Goal: Transaction & Acquisition: Purchase product/service

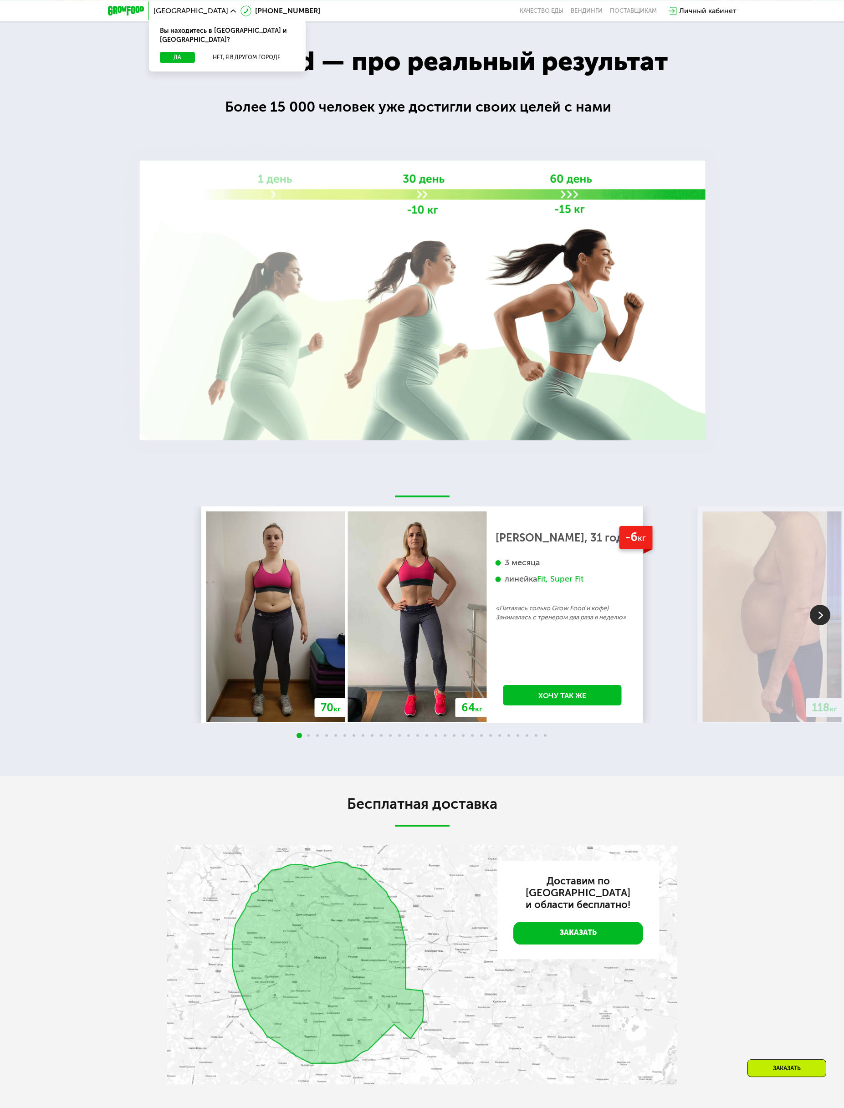
scroll to position [817, 0]
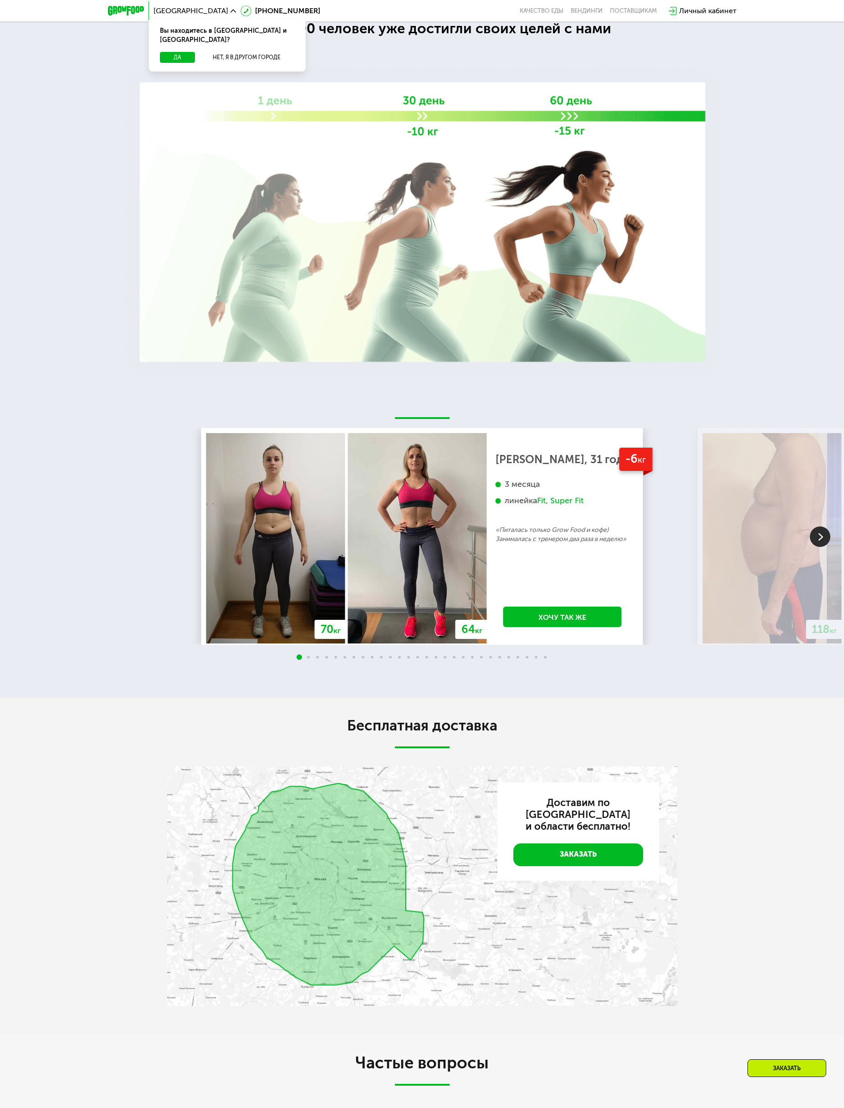
click at [820, 541] on img at bounding box center [820, 537] width 21 height 21
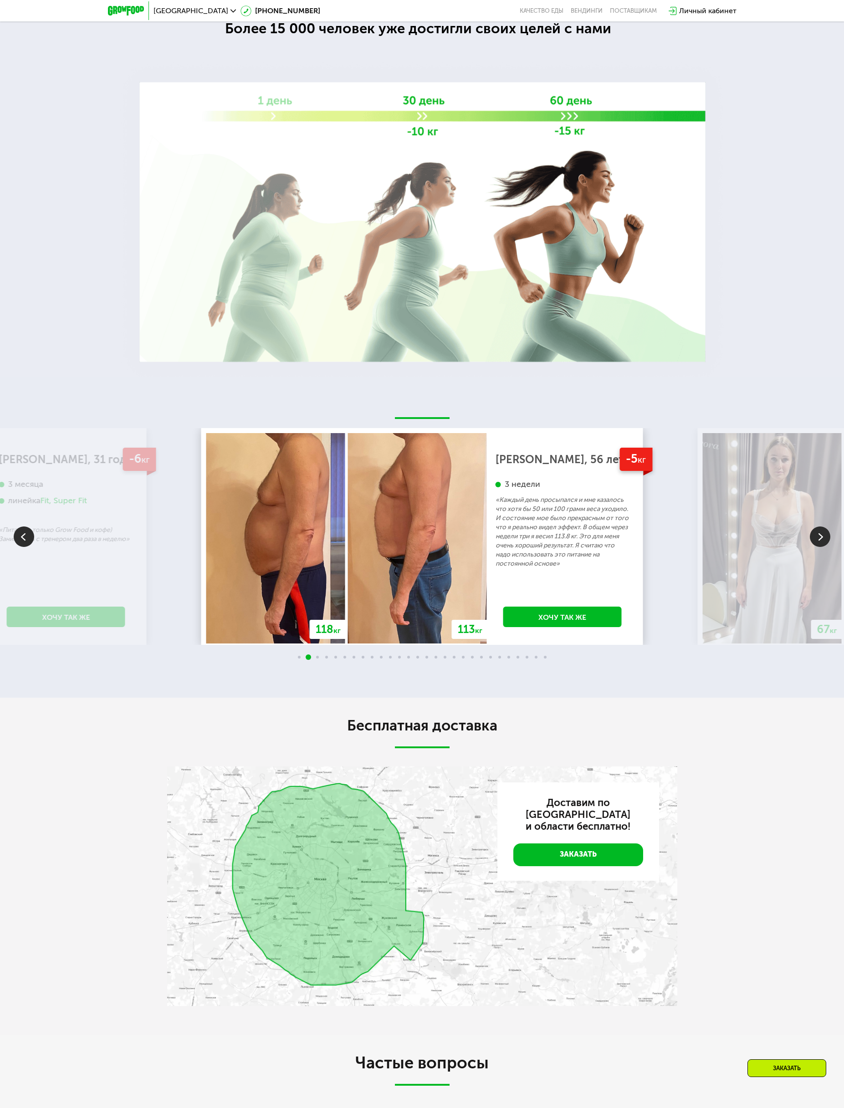
click at [820, 541] on img at bounding box center [820, 537] width 21 height 21
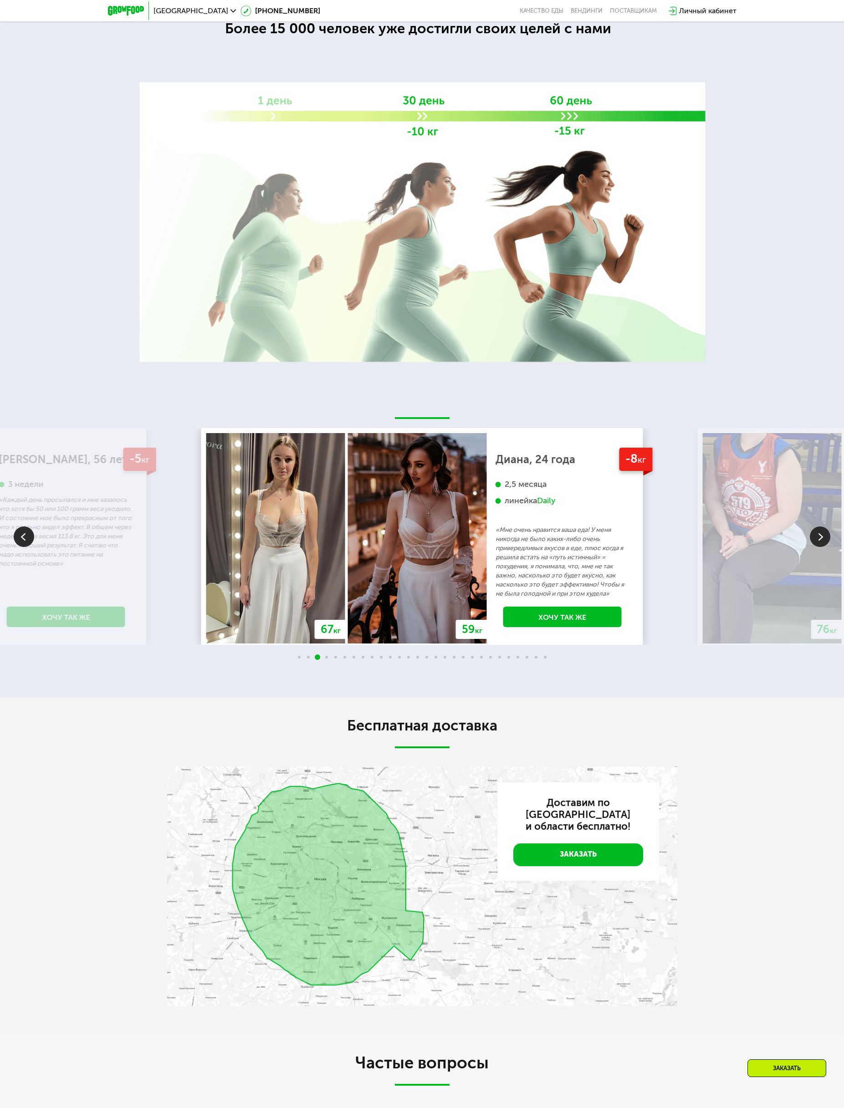
click at [820, 541] on img at bounding box center [820, 537] width 21 height 21
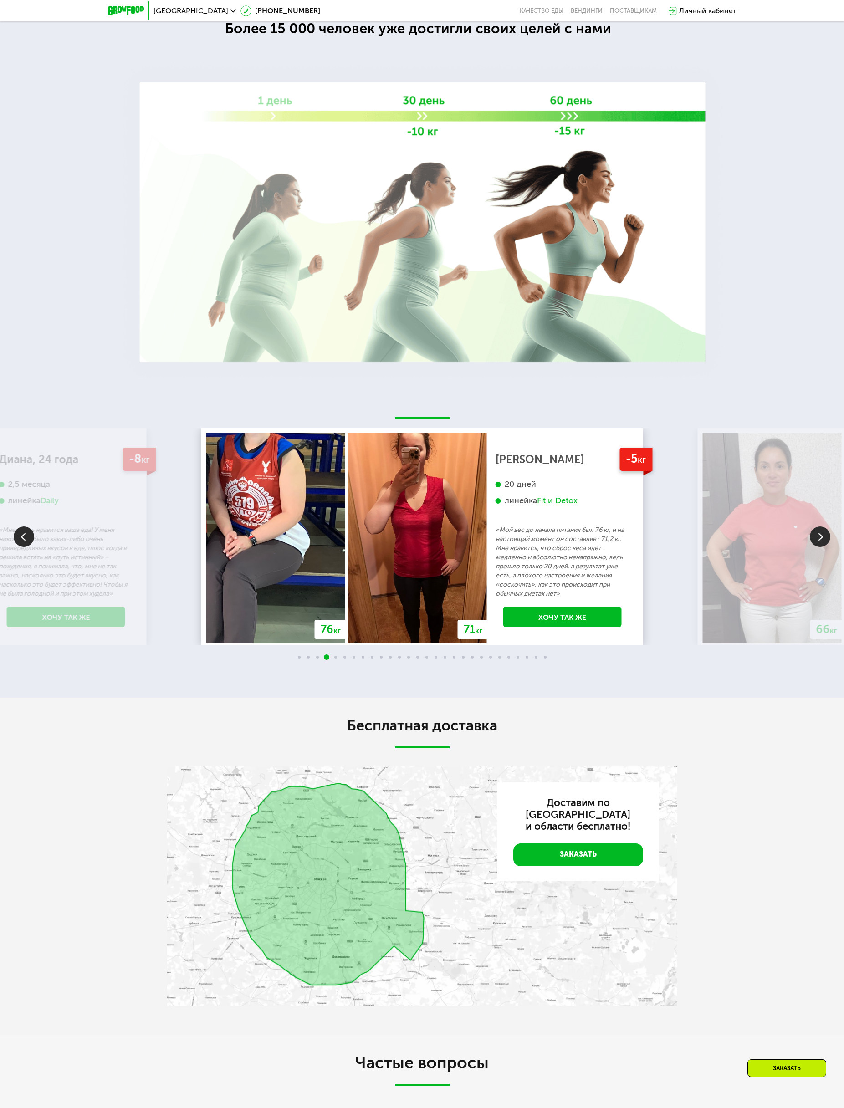
click at [820, 541] on img at bounding box center [820, 537] width 21 height 21
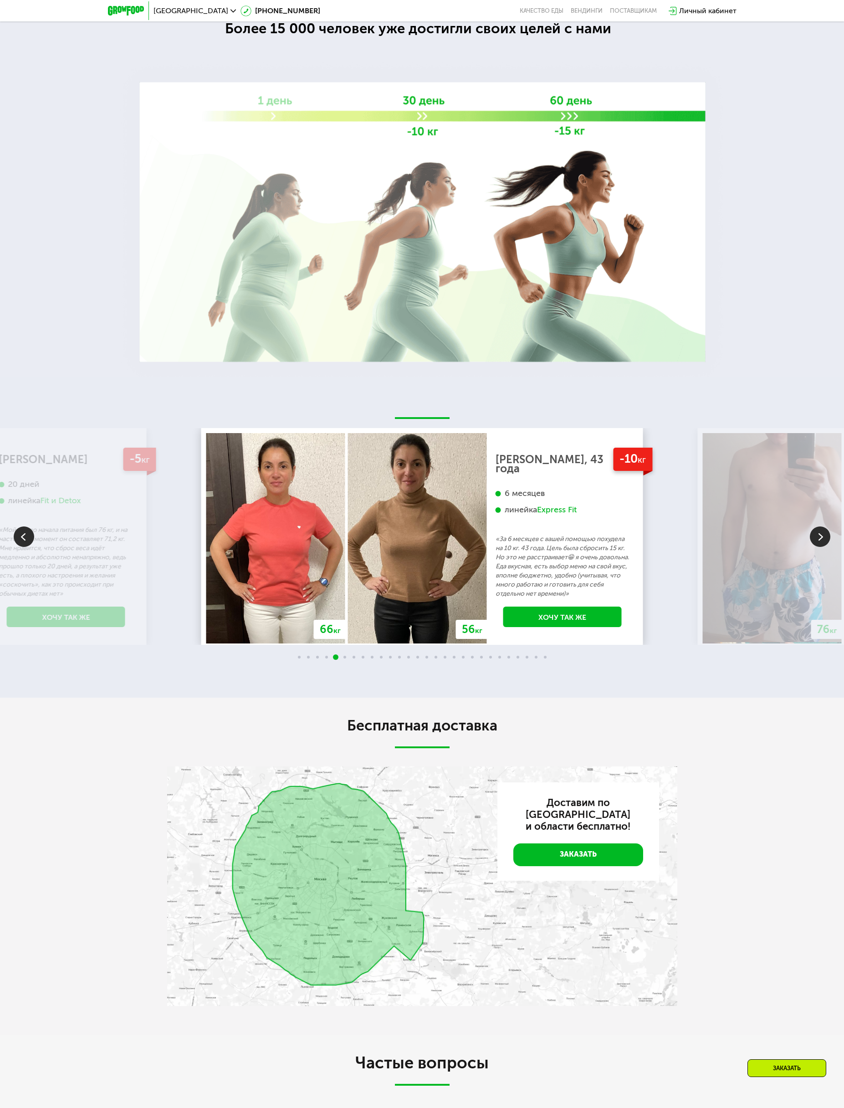
click at [820, 541] on img at bounding box center [820, 537] width 21 height 21
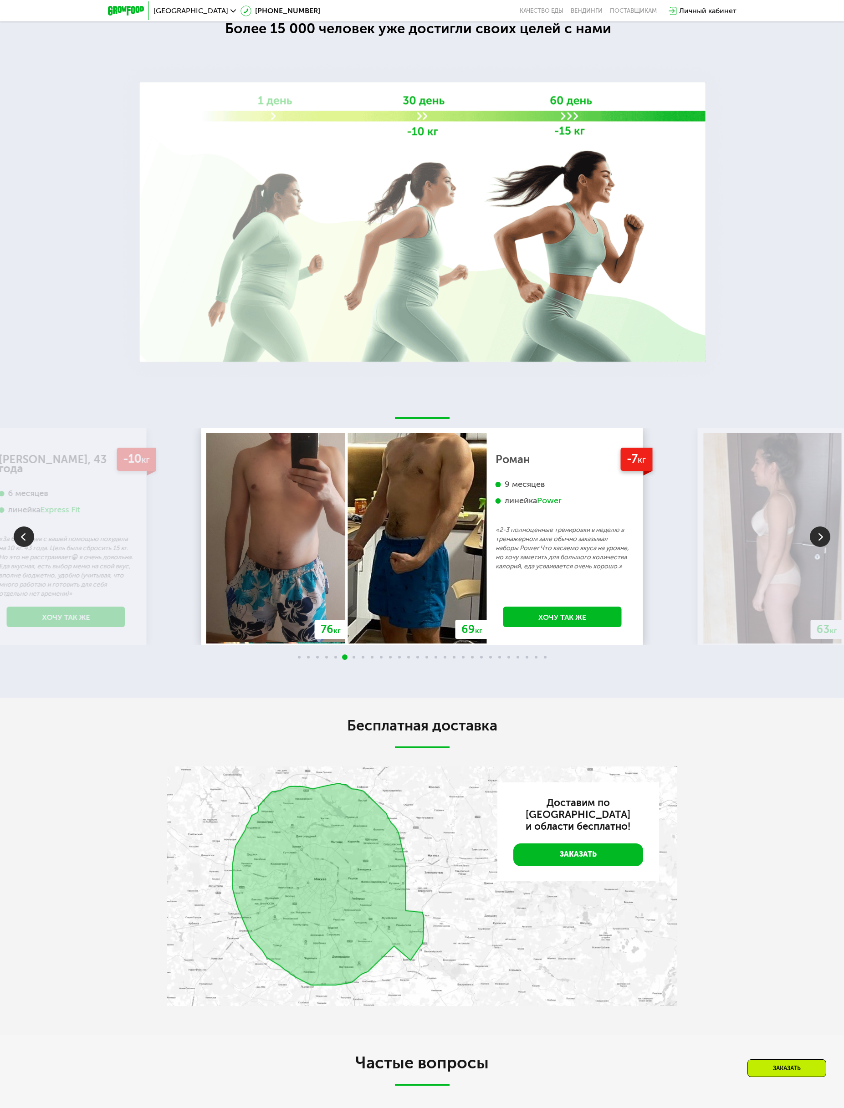
click at [820, 541] on img at bounding box center [820, 537] width 21 height 21
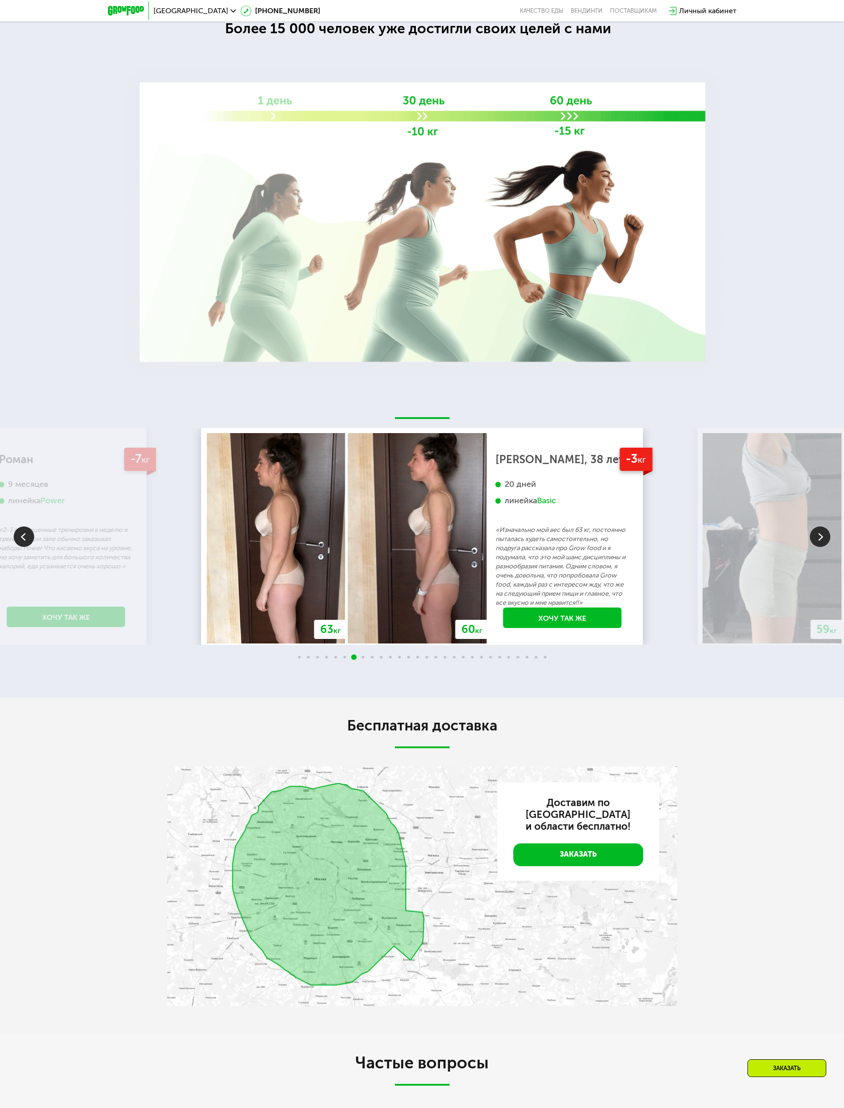
click at [820, 541] on img at bounding box center [820, 537] width 21 height 21
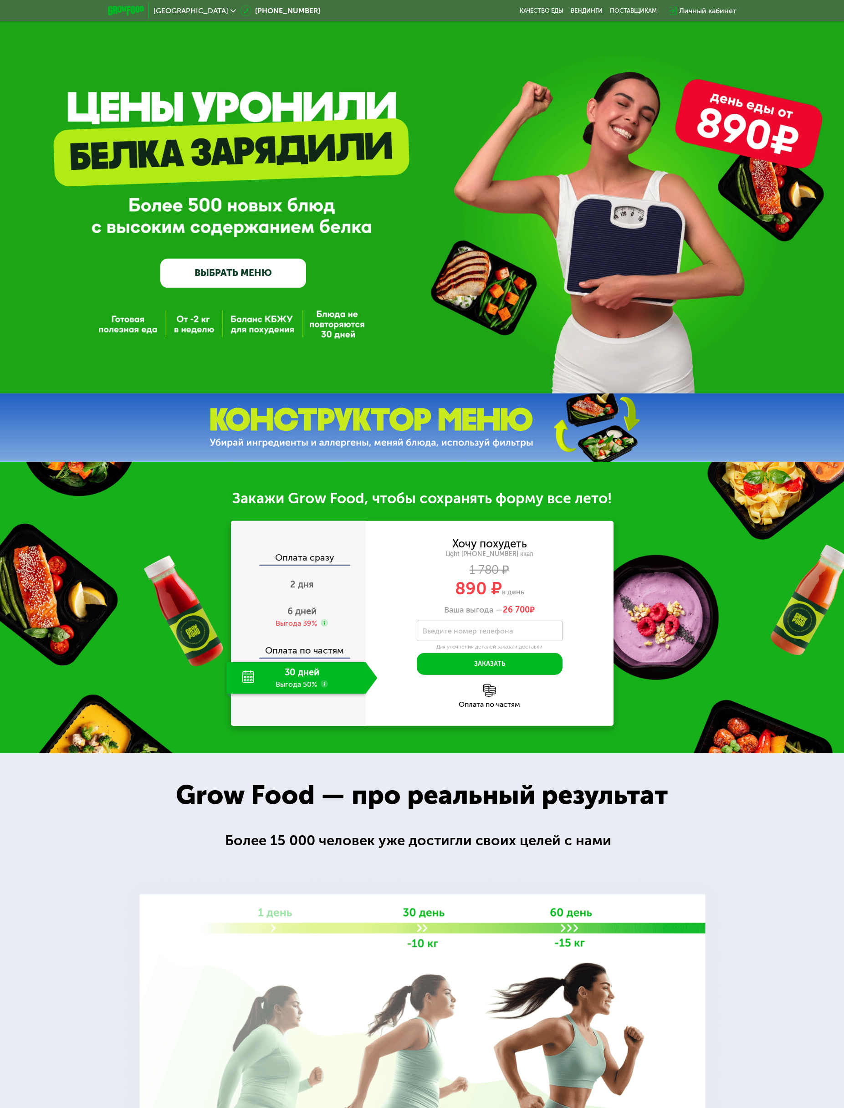
scroll to position [0, 0]
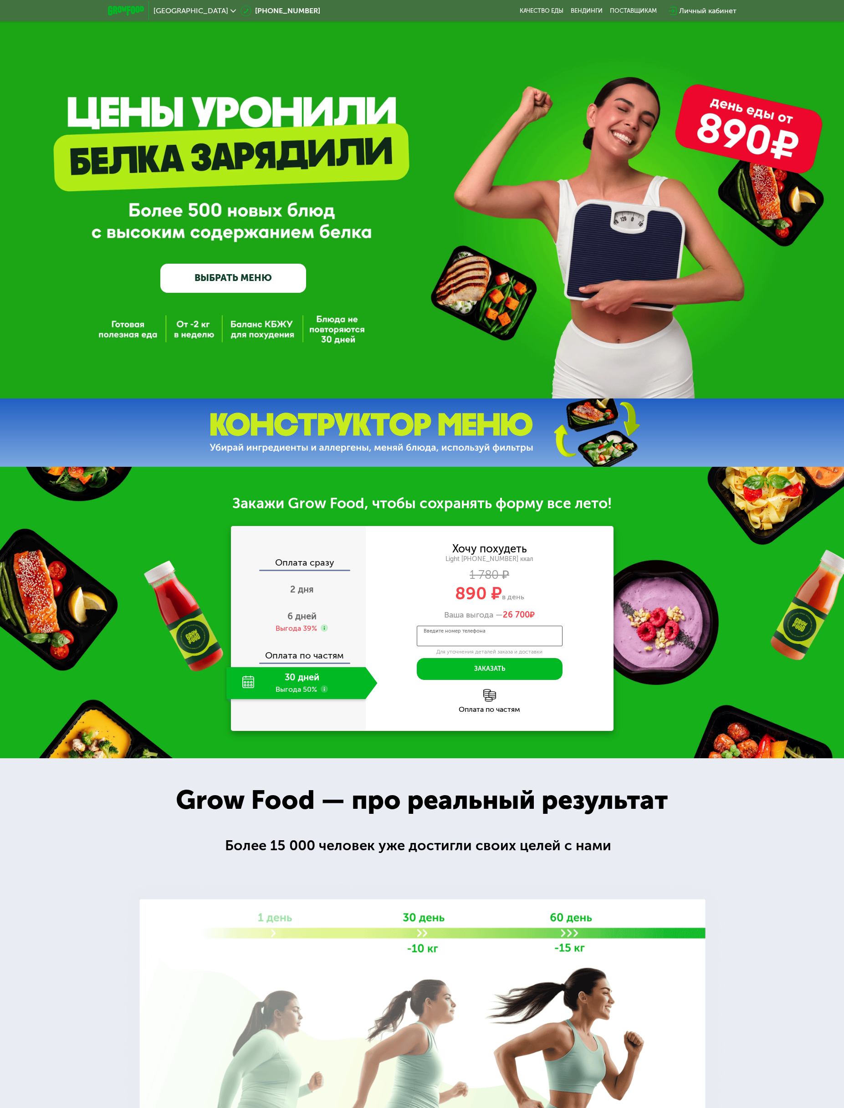
click at [484, 641] on input "Введите номер телефона" at bounding box center [490, 636] width 146 height 21
click at [237, 277] on link "ВЫБРАТЬ МЕНЮ" at bounding box center [233, 278] width 146 height 29
click at [232, 282] on link "ВЫБРАТЬ МЕНЮ" at bounding box center [233, 278] width 146 height 29
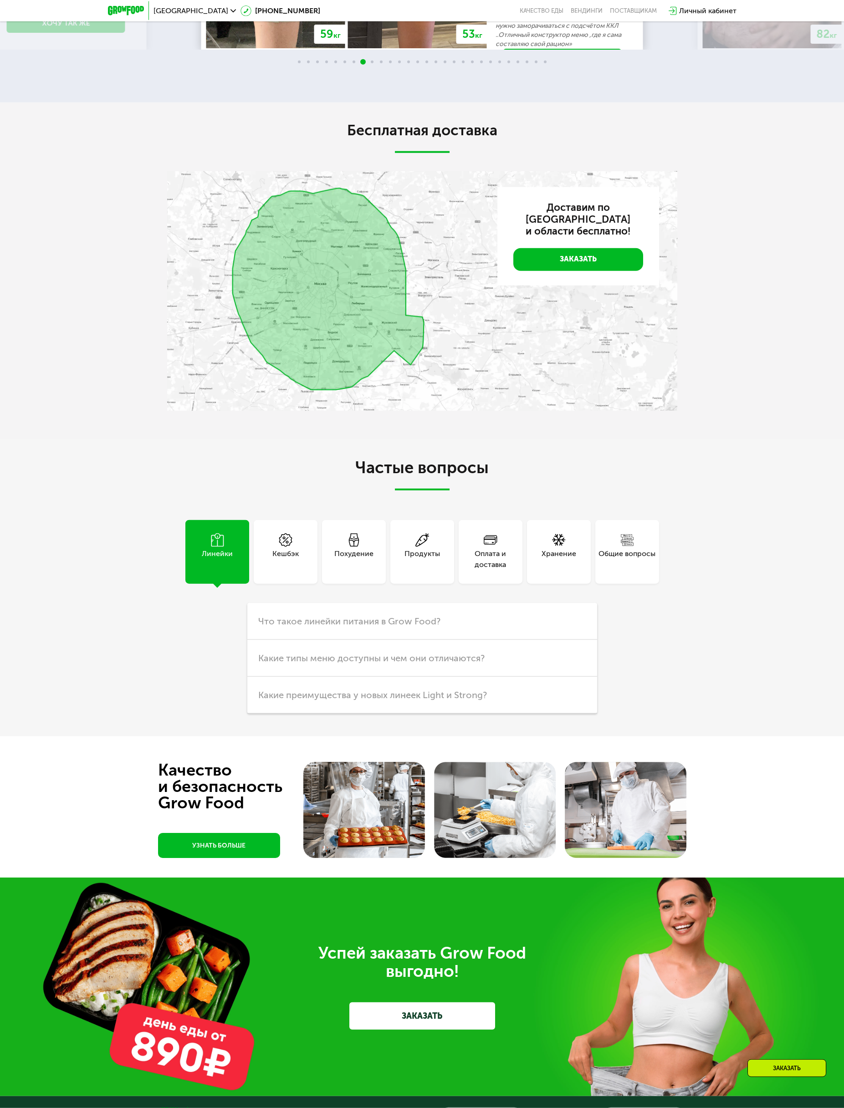
scroll to position [1446, 0]
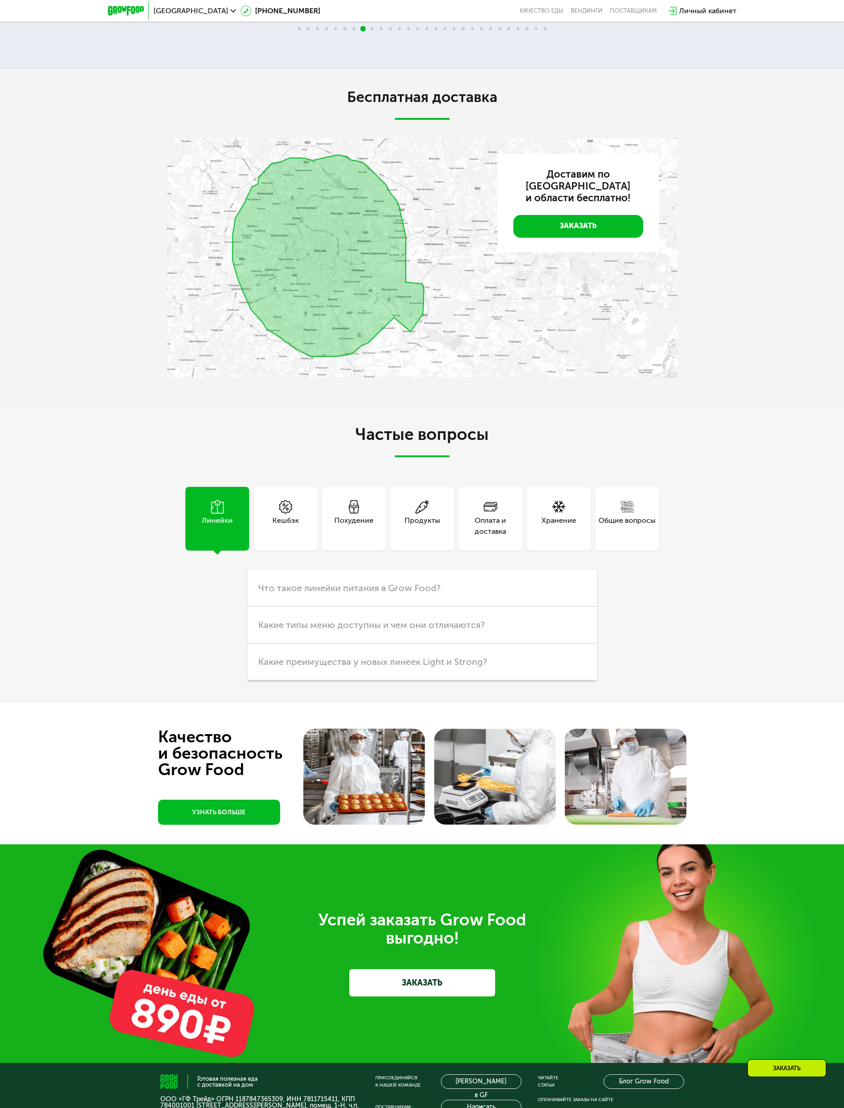
click at [227, 522] on div "Линейки" at bounding box center [217, 526] width 31 height 22
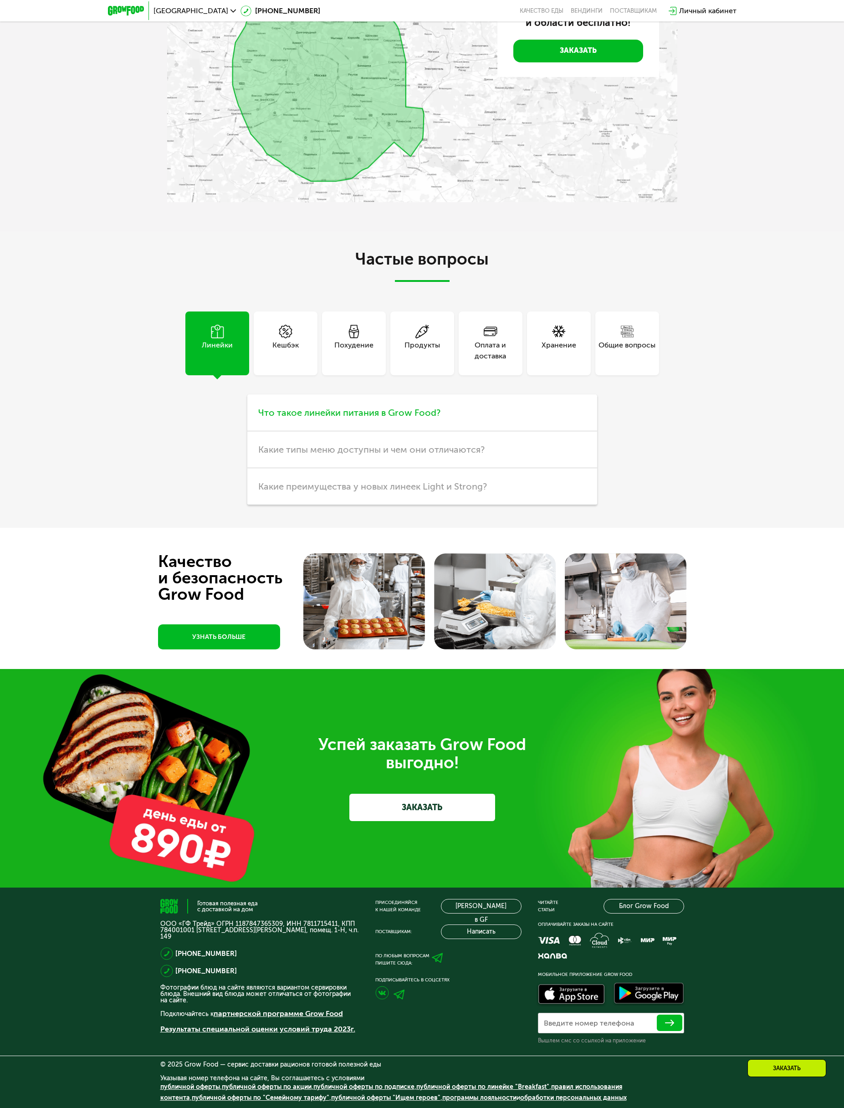
click at [354, 417] on span "Что такое линейки питания в Grow Food?" at bounding box center [349, 412] width 182 height 11
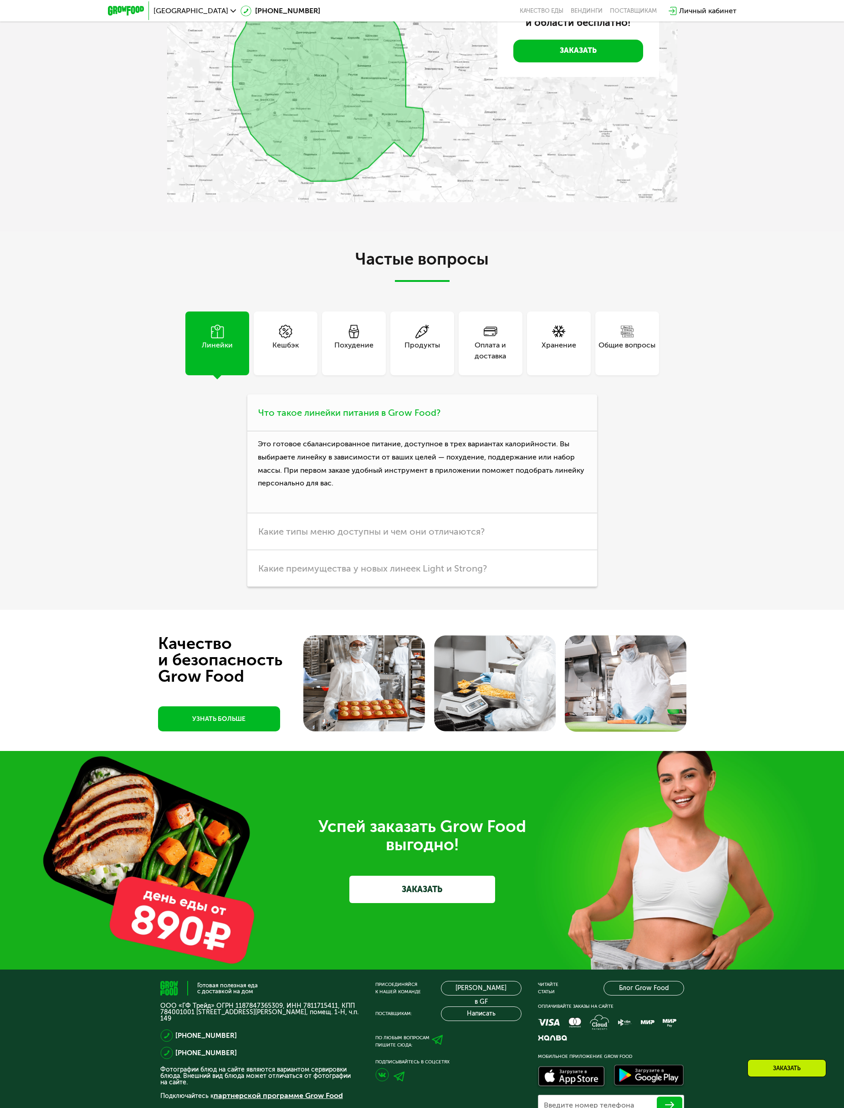
click at [354, 417] on span "Что такое линейки питания в Grow Food?" at bounding box center [349, 412] width 182 height 11
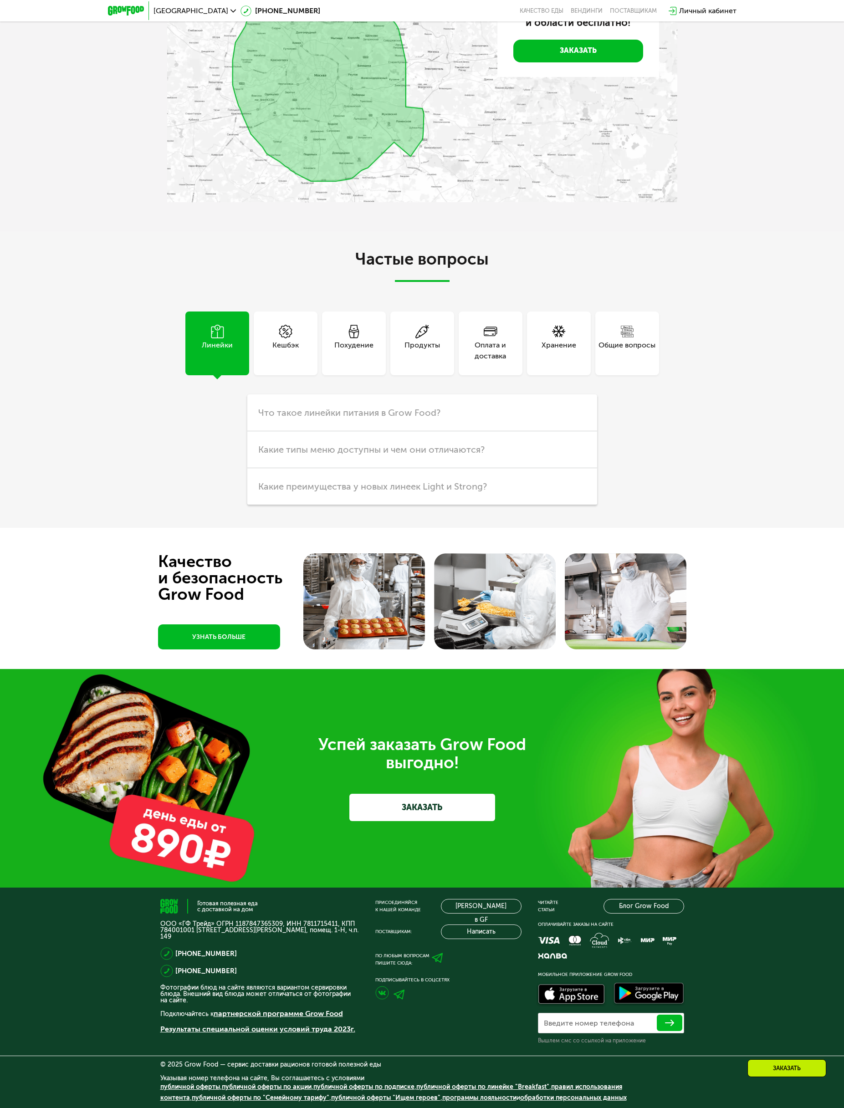
click at [646, 350] on div "Общие вопросы" at bounding box center [627, 351] width 57 height 22
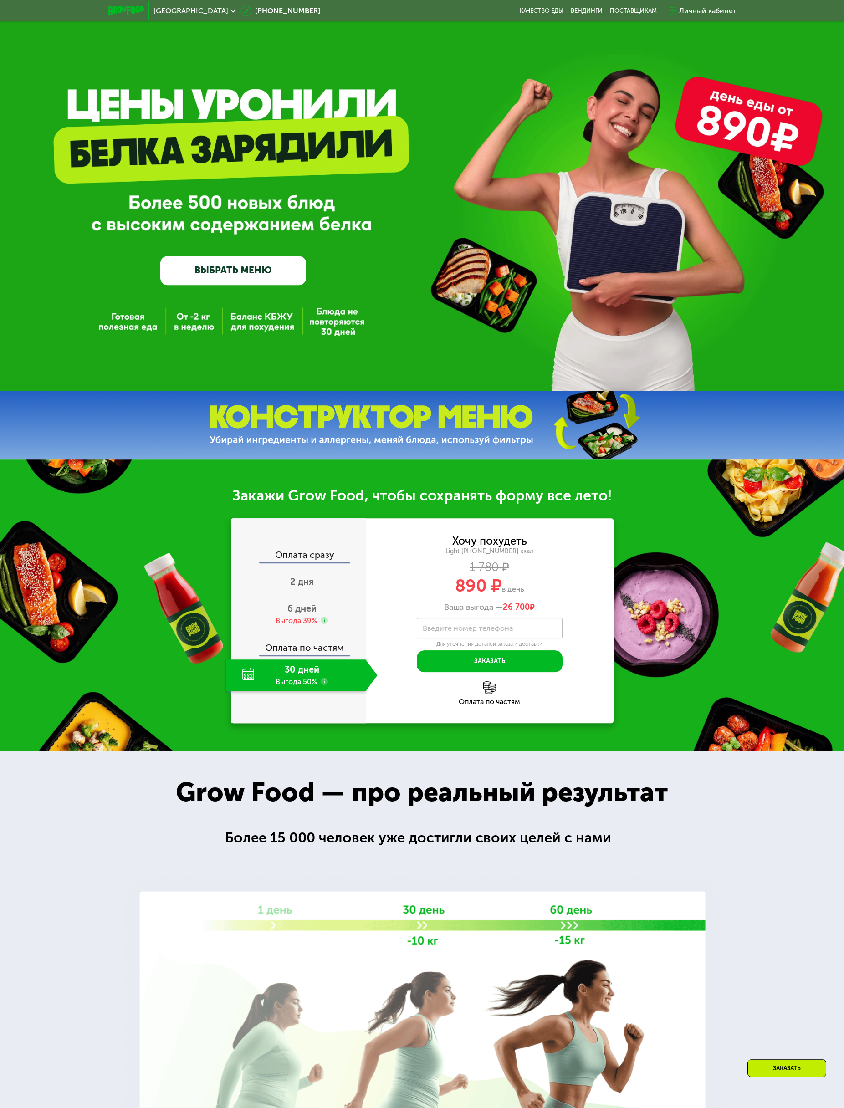
scroll to position [0, 0]
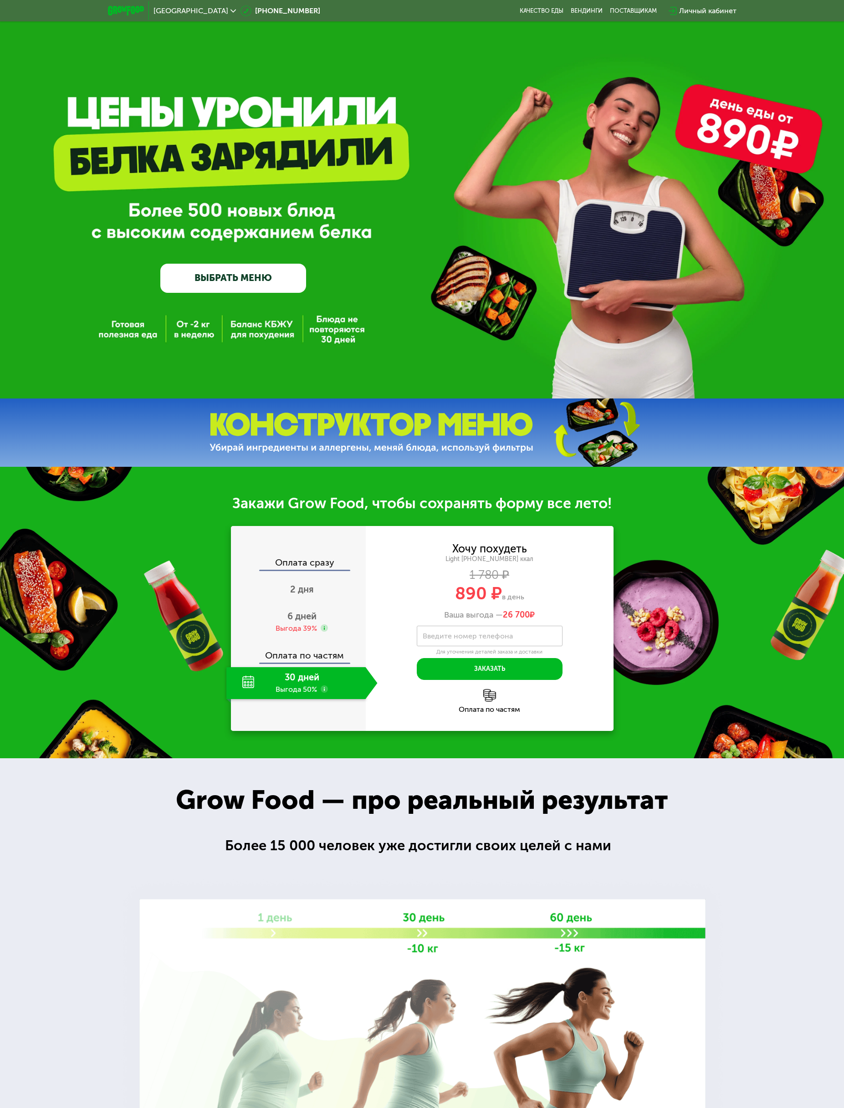
click at [268, 341] on div "GrowFood — доставка правильного питания ВЫБРАТЬ МЕНЮ" at bounding box center [422, 199] width 844 height 399
click at [253, 291] on link "ВЫБРАТЬ МЕНЮ" at bounding box center [233, 278] width 146 height 29
click at [539, 8] on link "Качество еды" at bounding box center [542, 10] width 44 height 7
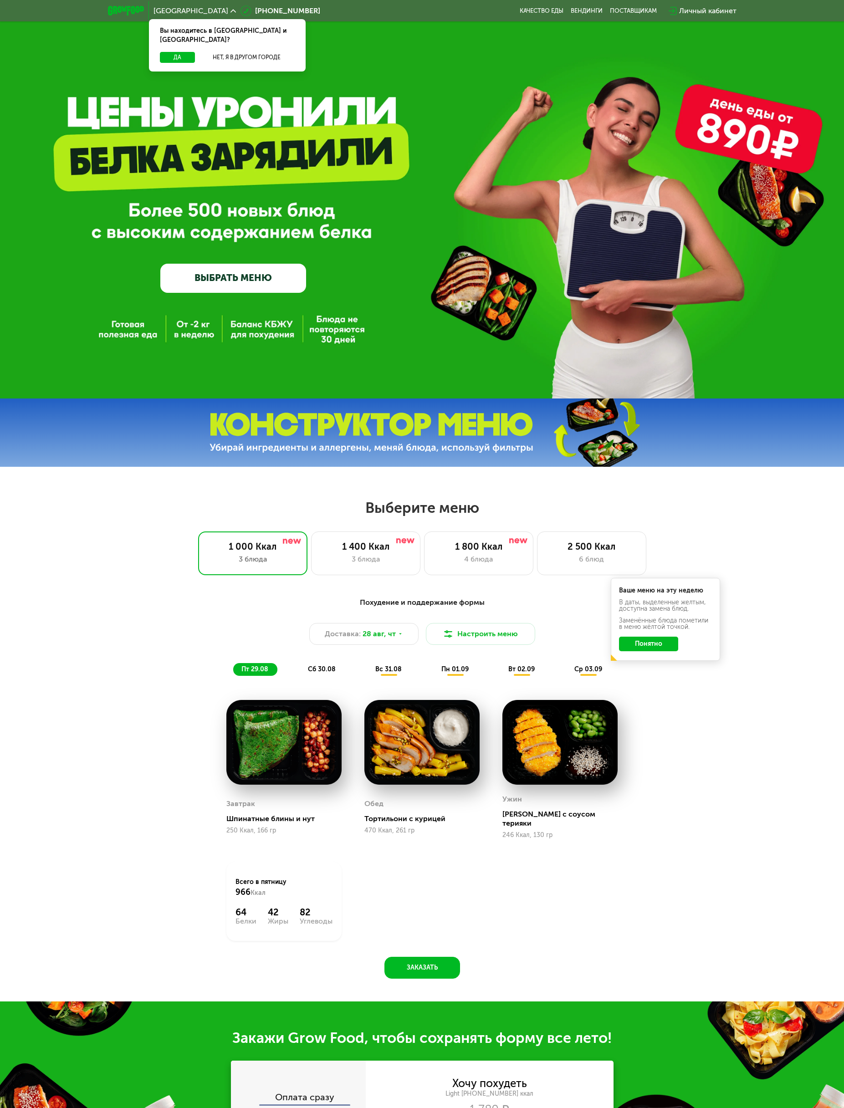
click at [232, 279] on link "ВЫБРАТЬ МЕНЮ" at bounding box center [233, 278] width 146 height 29
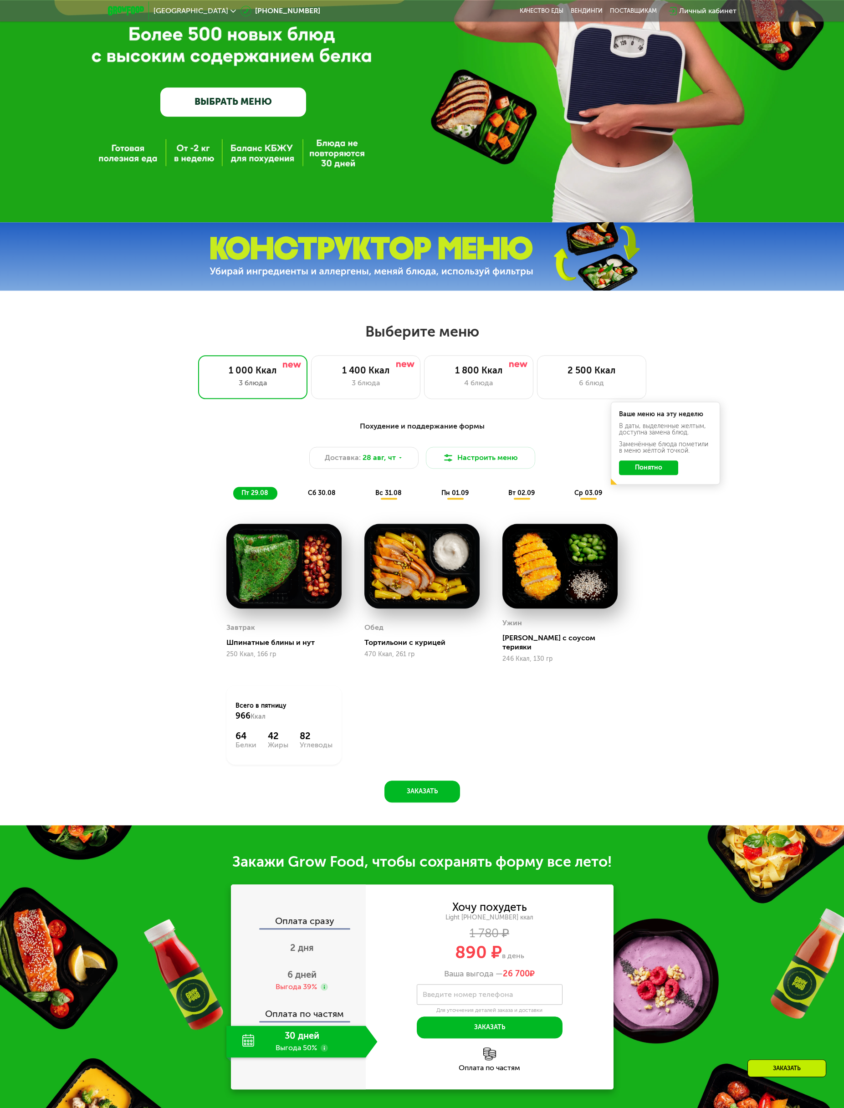
scroll to position [163, 0]
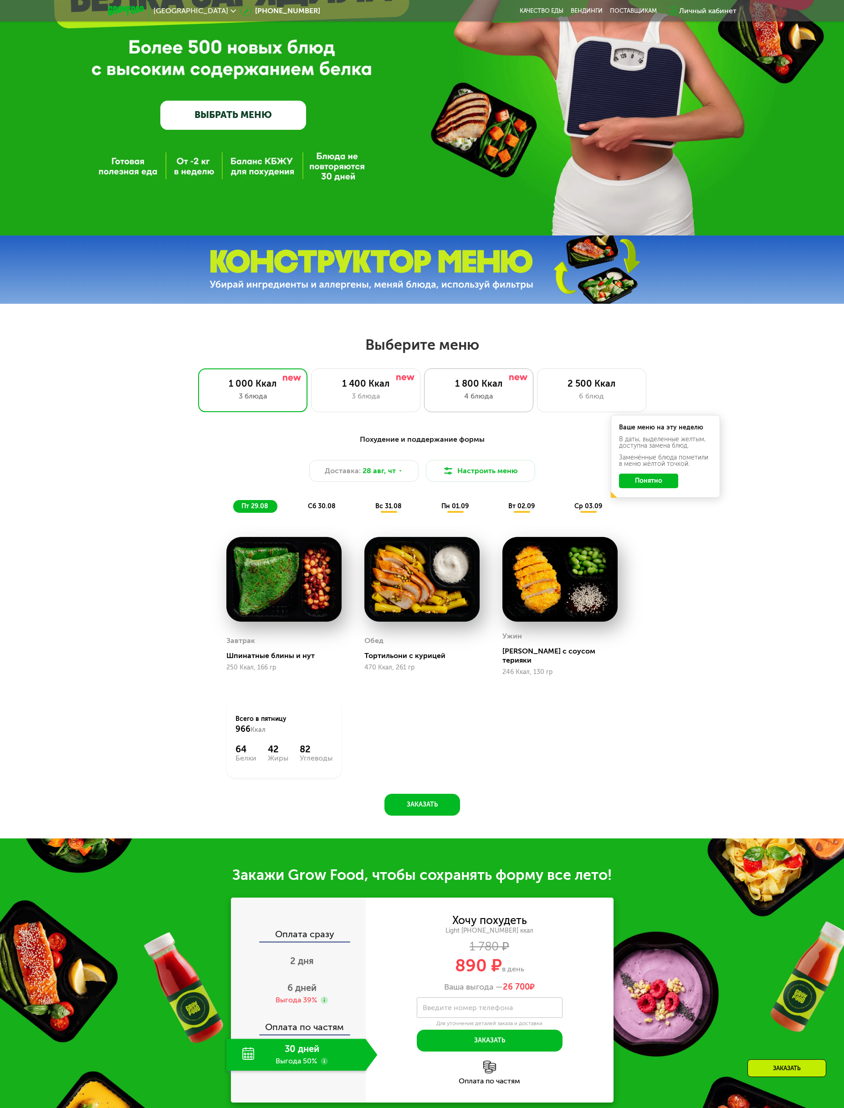
click at [467, 382] on div "1 800 Ккал" at bounding box center [479, 383] width 90 height 11
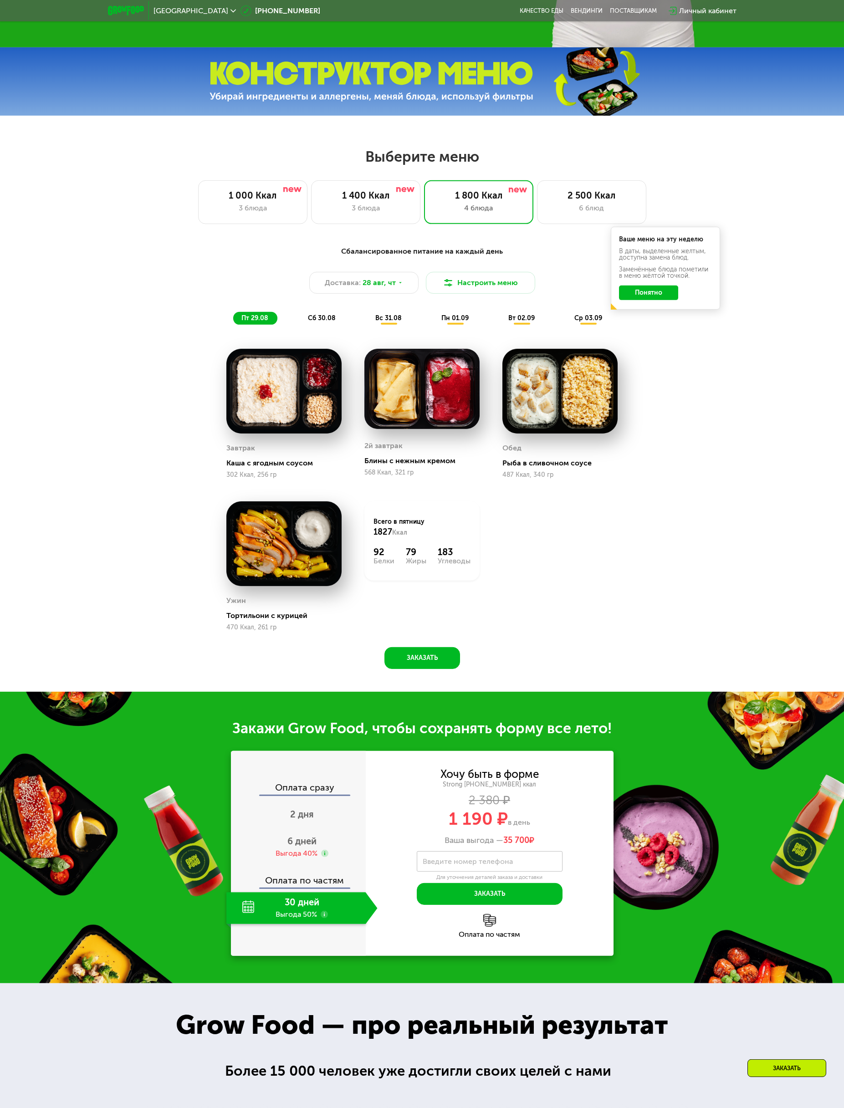
scroll to position [352, 0]
click at [298, 913] on div "30 дней Выгода 50%" at bounding box center [295, 908] width 139 height 32
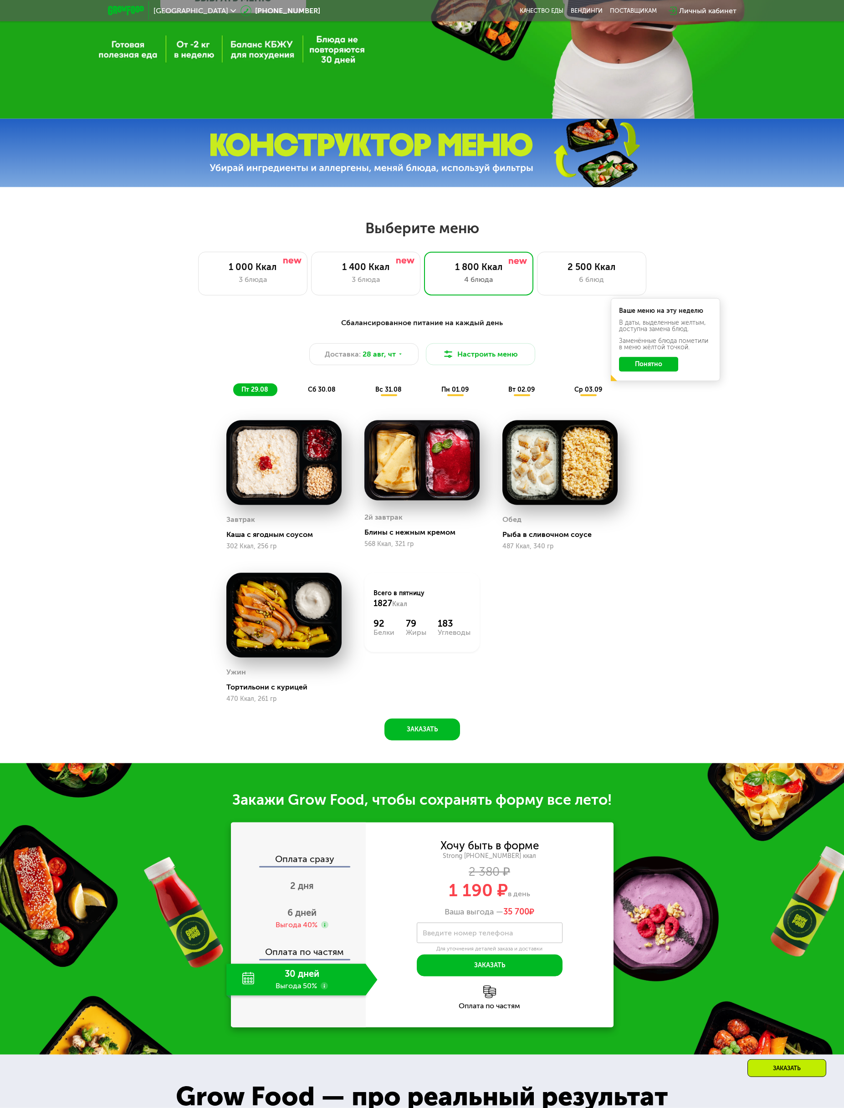
scroll to position [226, 0]
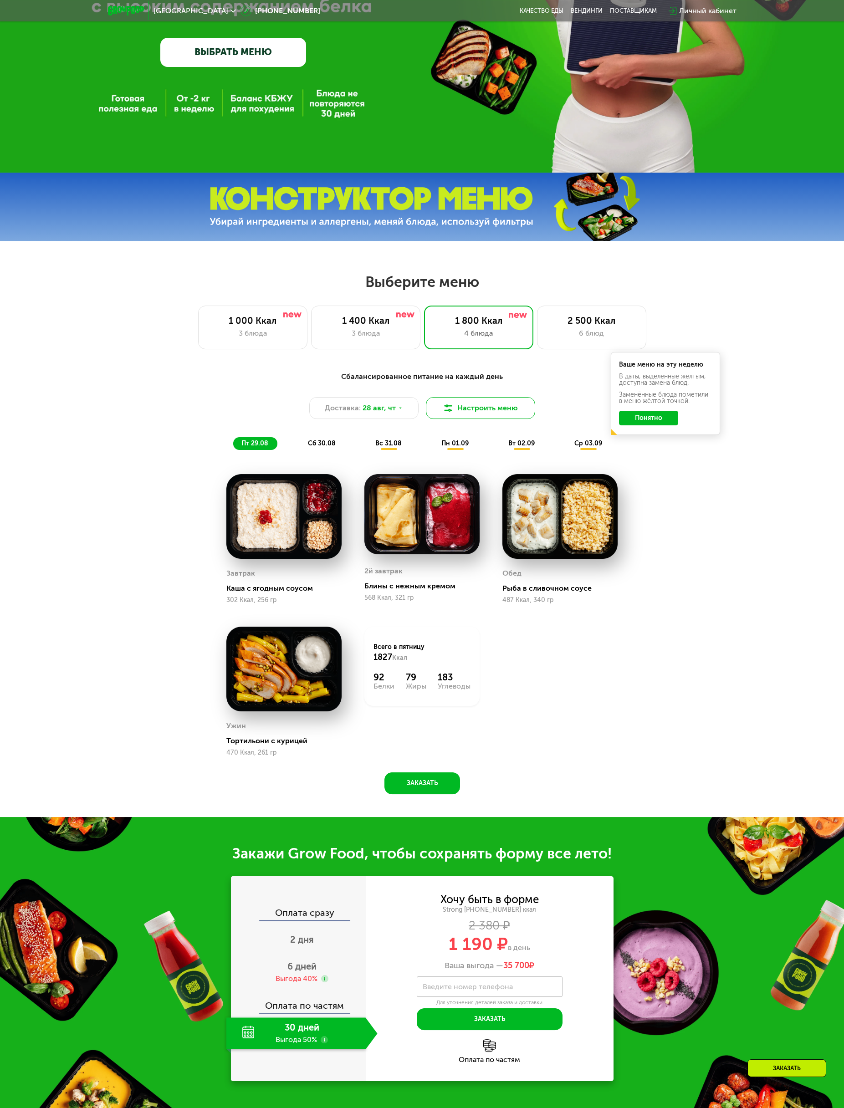
click at [488, 412] on button "Настроить меню" at bounding box center [480, 408] width 109 height 22
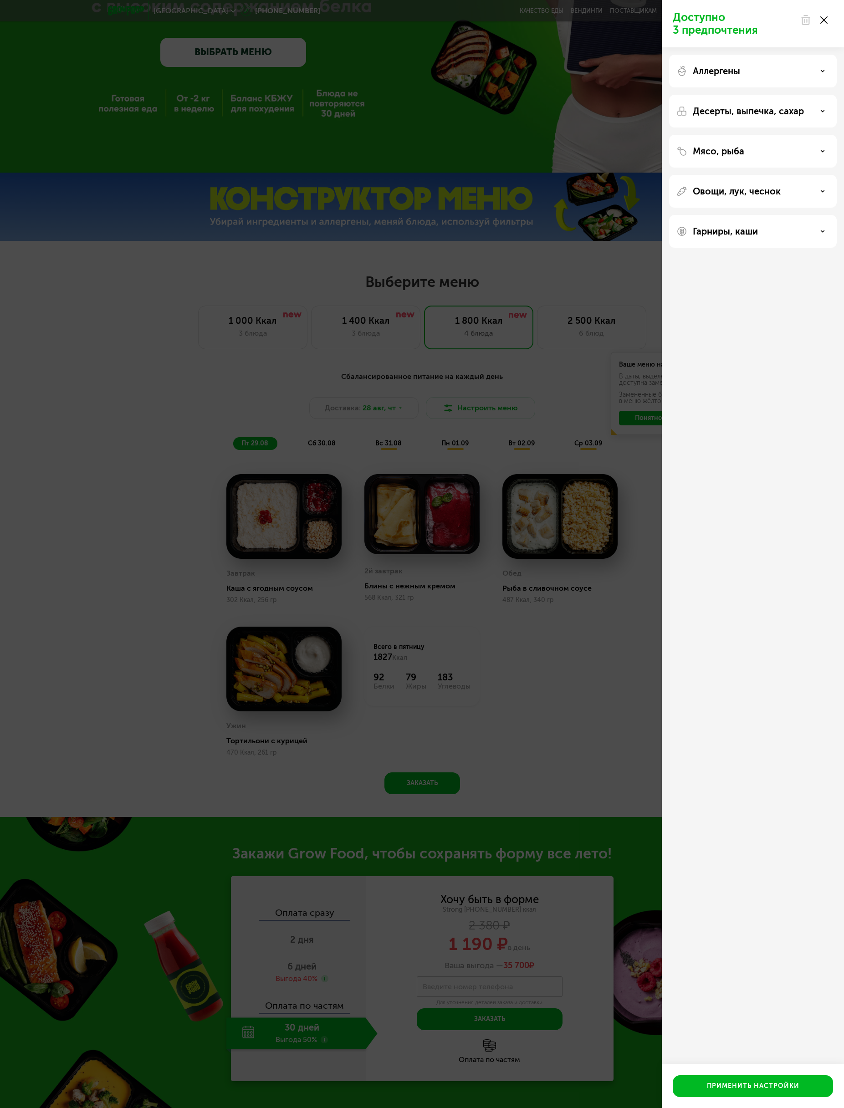
click at [777, 156] on div "Мясо, рыба" at bounding box center [753, 151] width 153 height 11
click at [768, 190] on p "Овощи, лук, чеснок" at bounding box center [737, 191] width 88 height 11
click at [766, 231] on div "Гарниры, каши" at bounding box center [753, 231] width 153 height 11
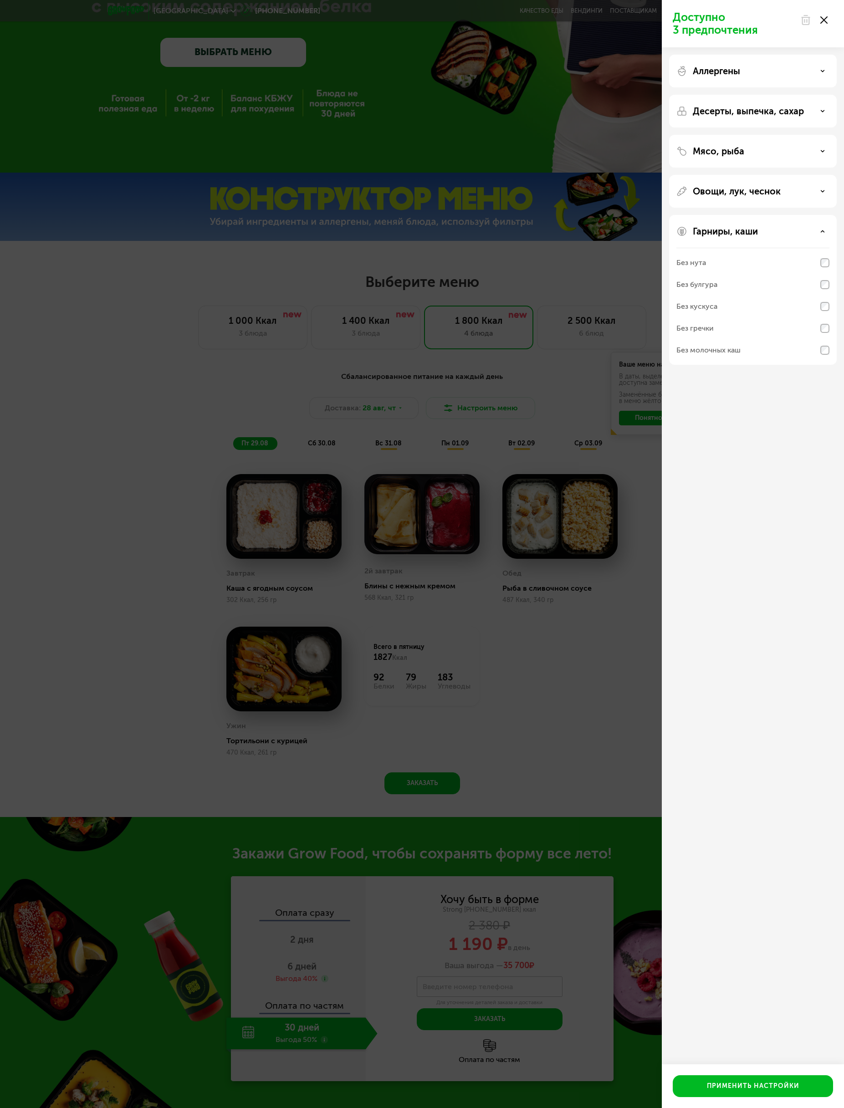
click at [766, 231] on div "Гарниры, каши" at bounding box center [753, 231] width 153 height 11
click at [760, 69] on div "Аллергены" at bounding box center [753, 71] width 153 height 11
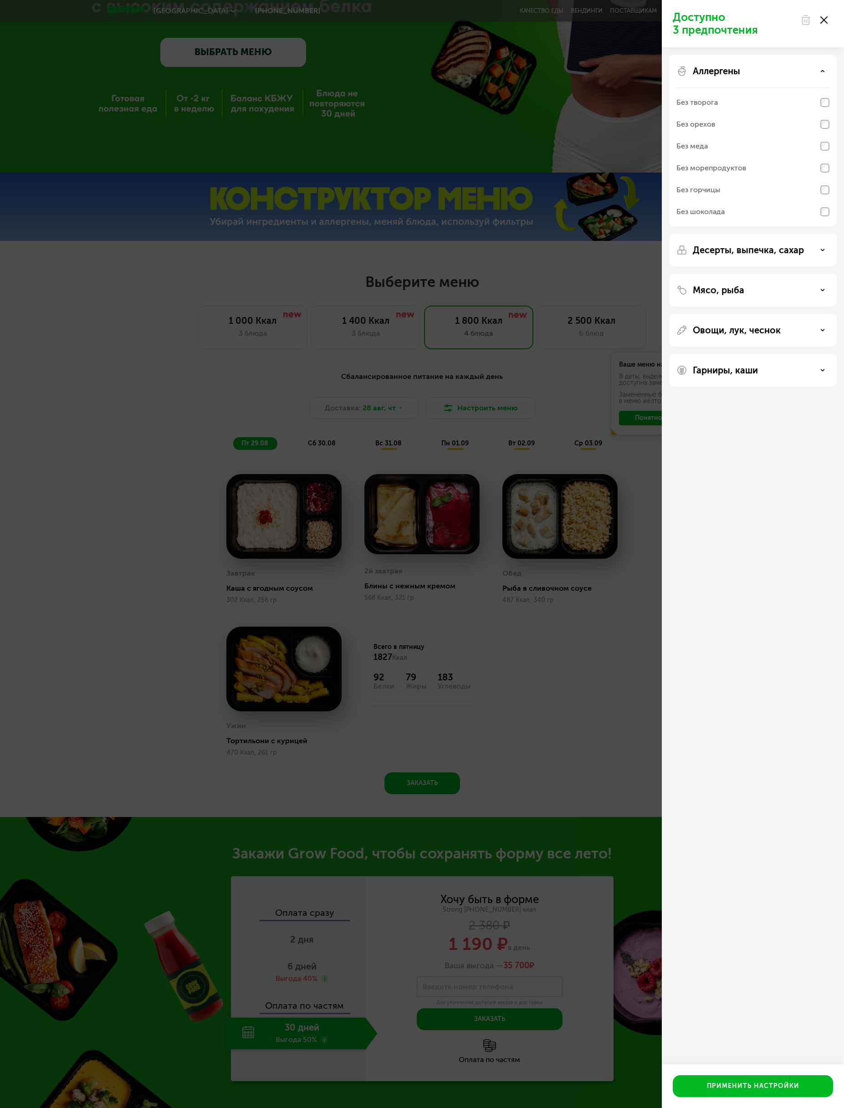
click at [751, 71] on div "Аллергены" at bounding box center [753, 71] width 153 height 11
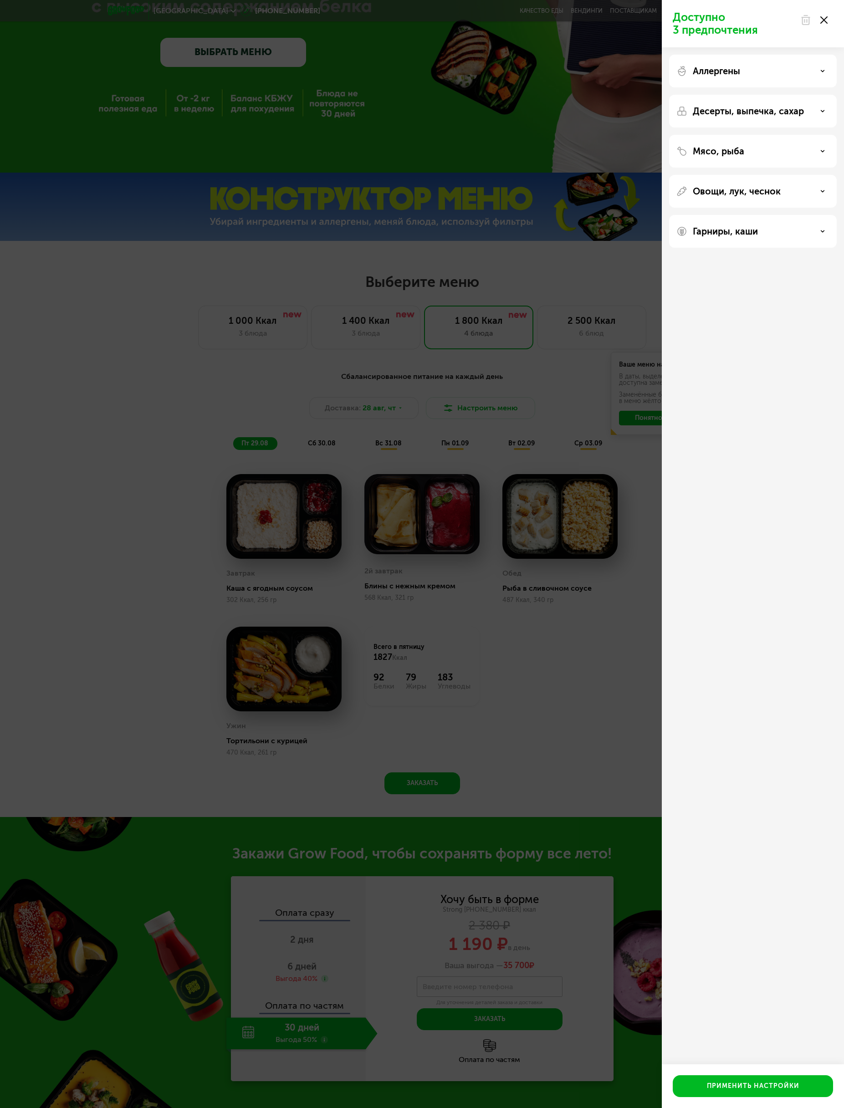
click at [742, 108] on p "Десерты, выпечка, сахар" at bounding box center [748, 111] width 111 height 11
click at [712, 27] on p "Доступно 2 предпочтения" at bounding box center [734, 24] width 122 height 26
click at [792, 423] on div "Доступно 1 предпочтение Аллергены Десерты, выпечка, сахар Без десертов Без выпе…" at bounding box center [753, 554] width 182 height 1108
click at [580, 277] on div "Доступно 1 предпочтение Аллергены Десерты, выпечка, сахар Без десертов Без выпе…" at bounding box center [422, 554] width 844 height 1108
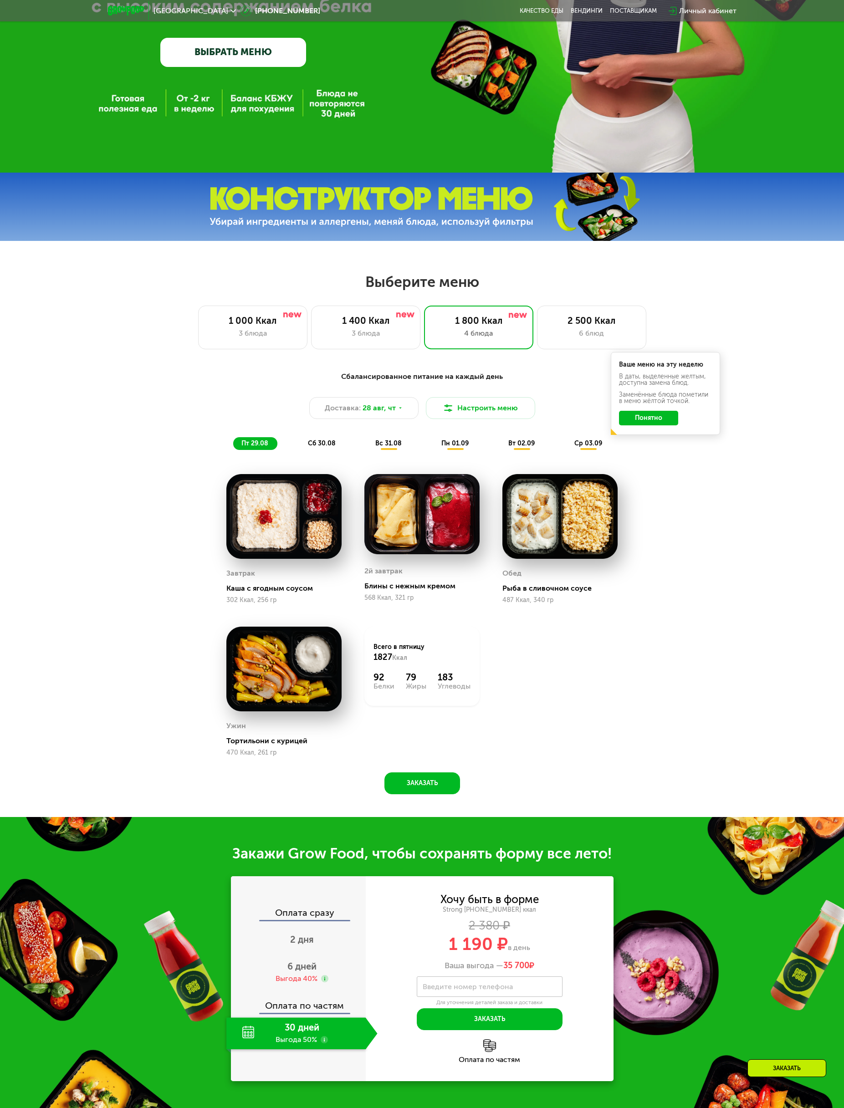
click at [693, 599] on div "Сбалансированное питание на каждый день Доставка: 28 авг, чт Настроить меню пт …" at bounding box center [422, 580] width 561 height 429
click at [304, 433] on div "Сбалансированное питание на каждый день Доставка: 28 авг, чт Настроить меню пт …" at bounding box center [422, 410] width 539 height 79
click at [316, 443] on span "сб 30.08" at bounding box center [322, 444] width 28 height 8
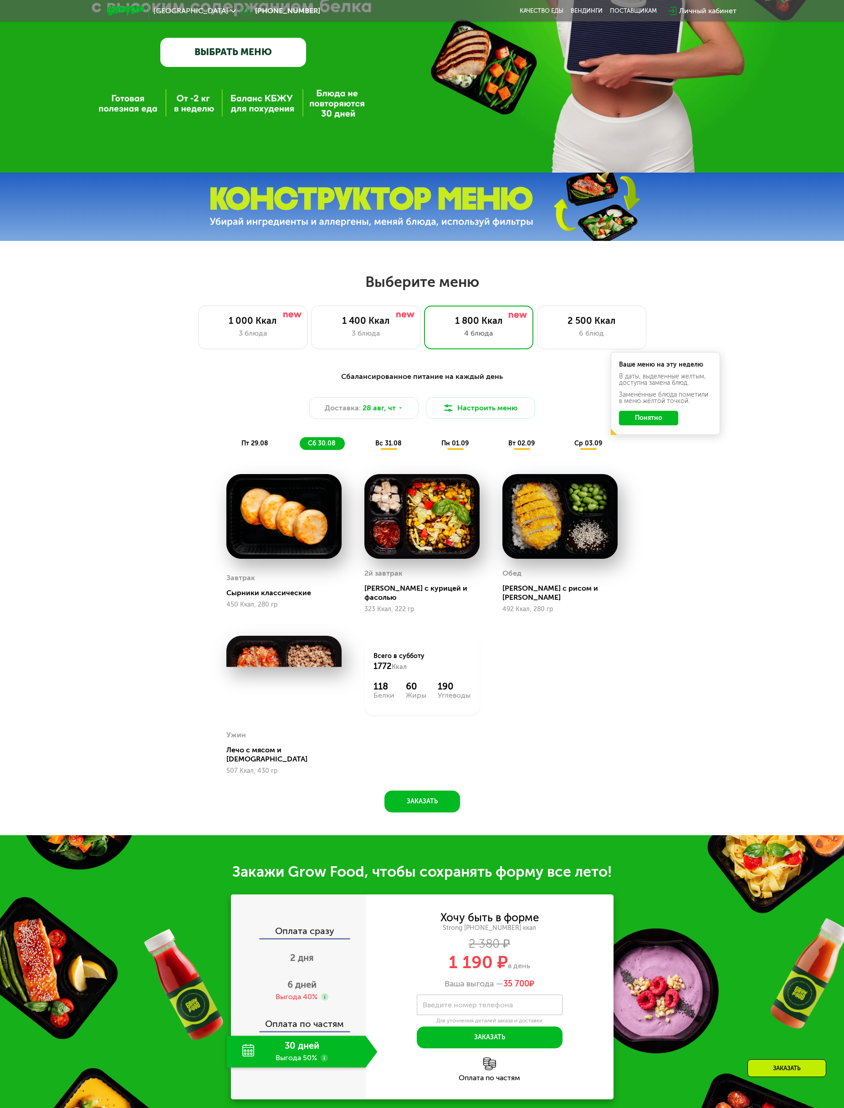
click at [386, 447] on span "вс 31.08" at bounding box center [388, 444] width 26 height 8
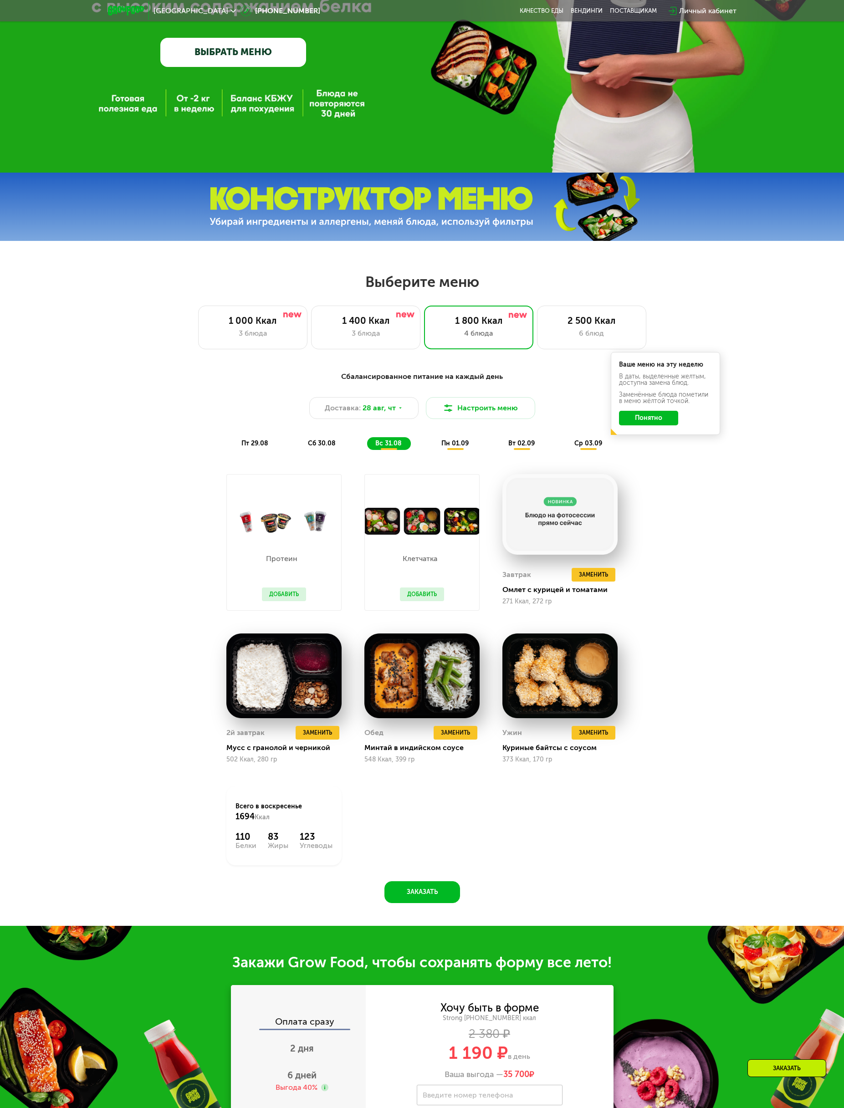
click at [451, 441] on span "пн 01.09" at bounding box center [454, 444] width 27 height 8
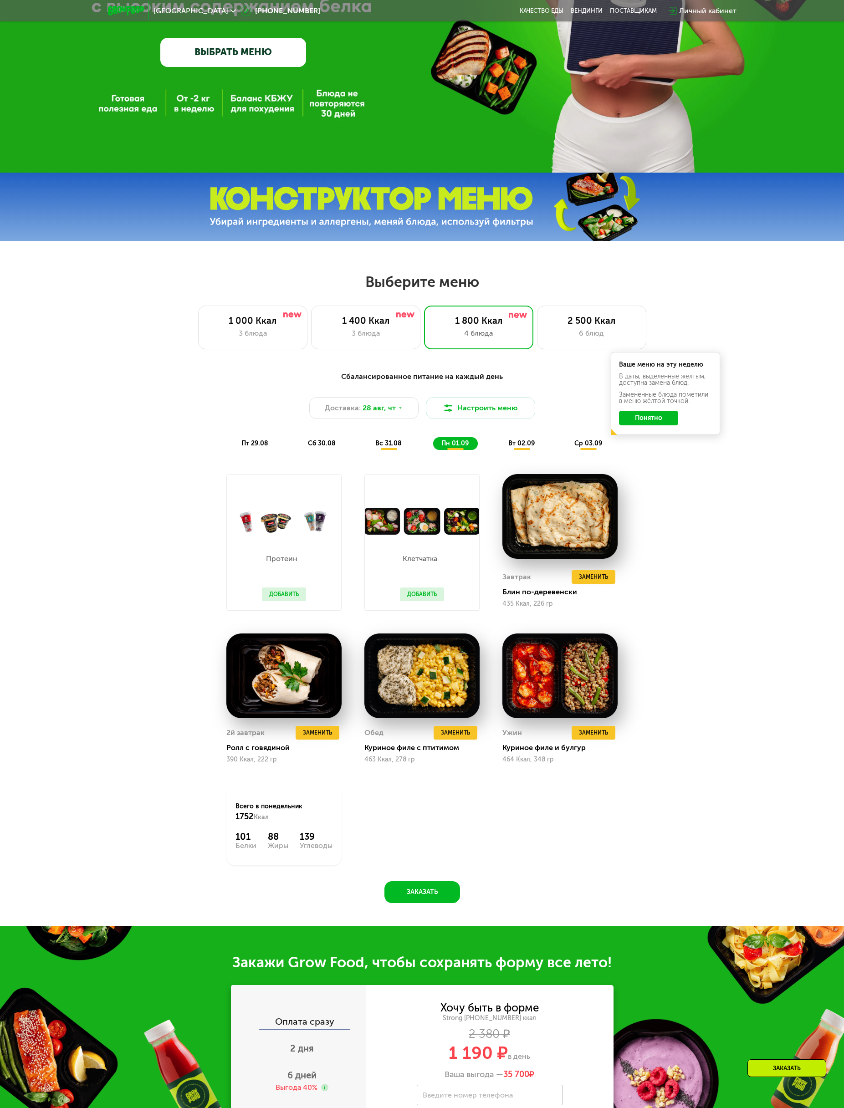
click at [530, 447] on span "вт 02.09" at bounding box center [521, 444] width 26 height 8
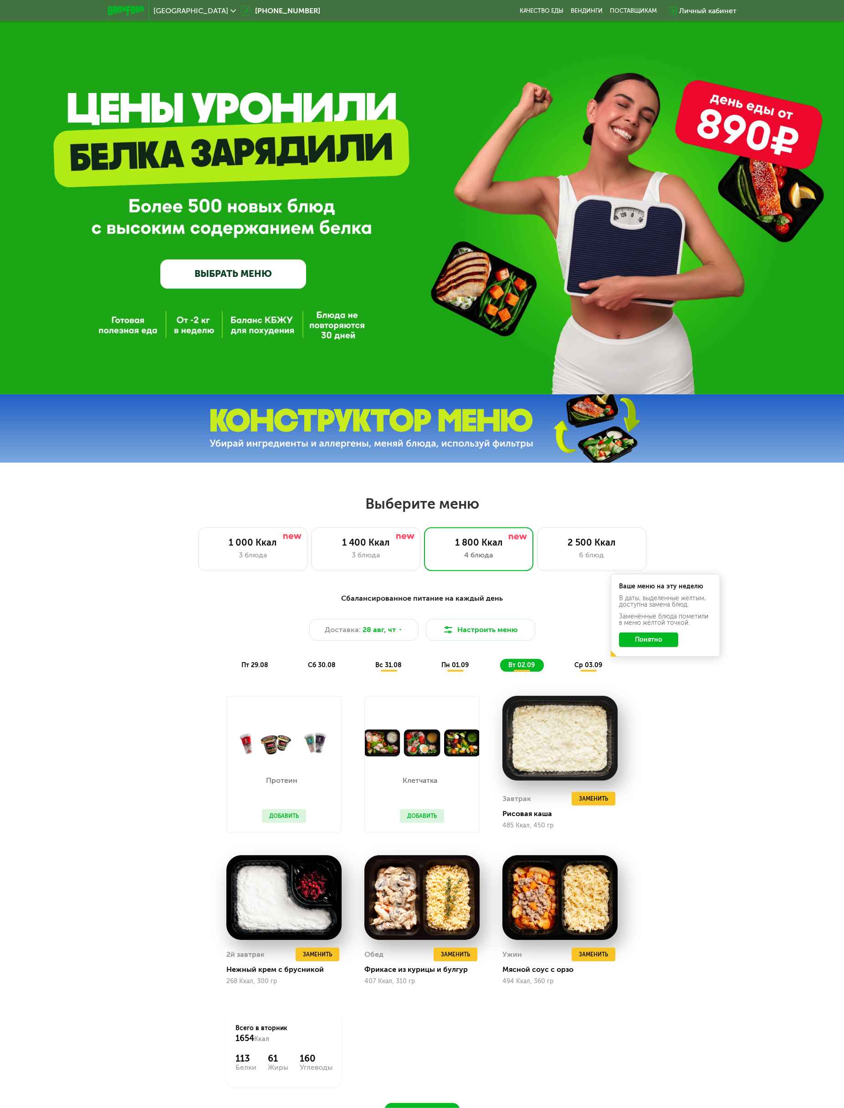
scroll to position [0, 0]
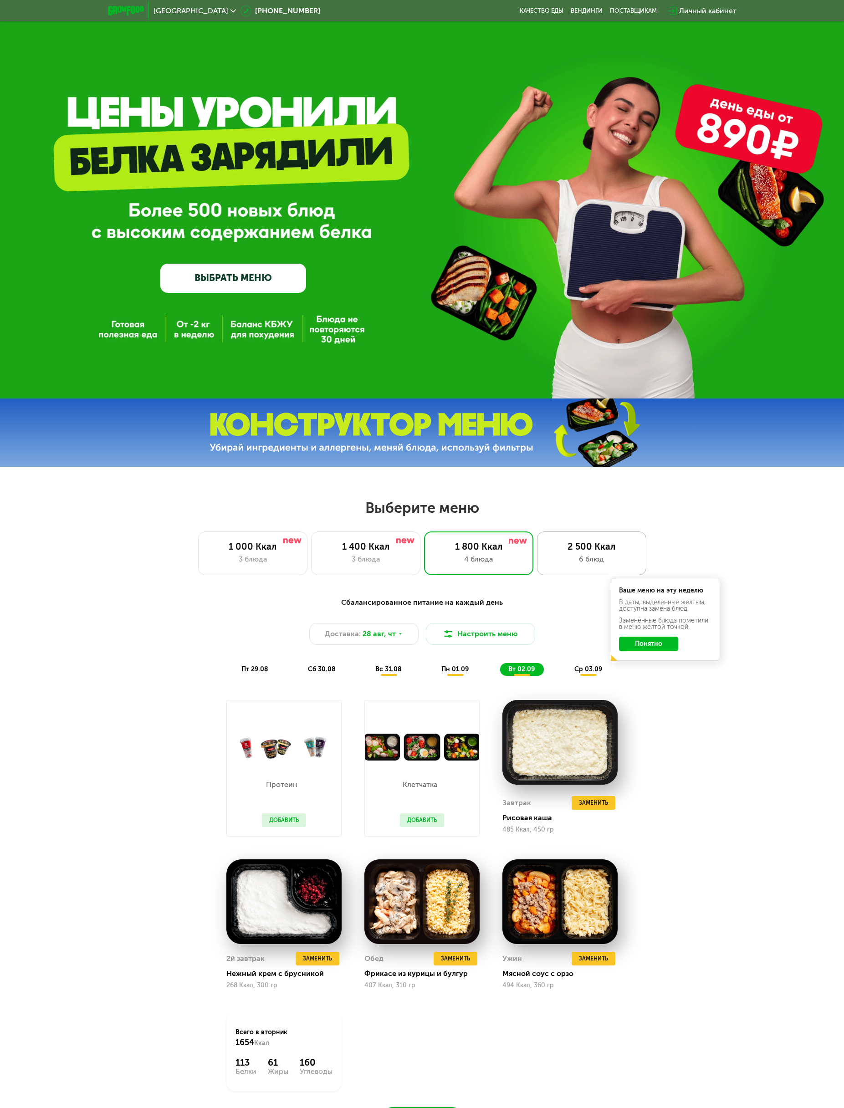
click at [609, 554] on div "6 блюд" at bounding box center [592, 559] width 90 height 11
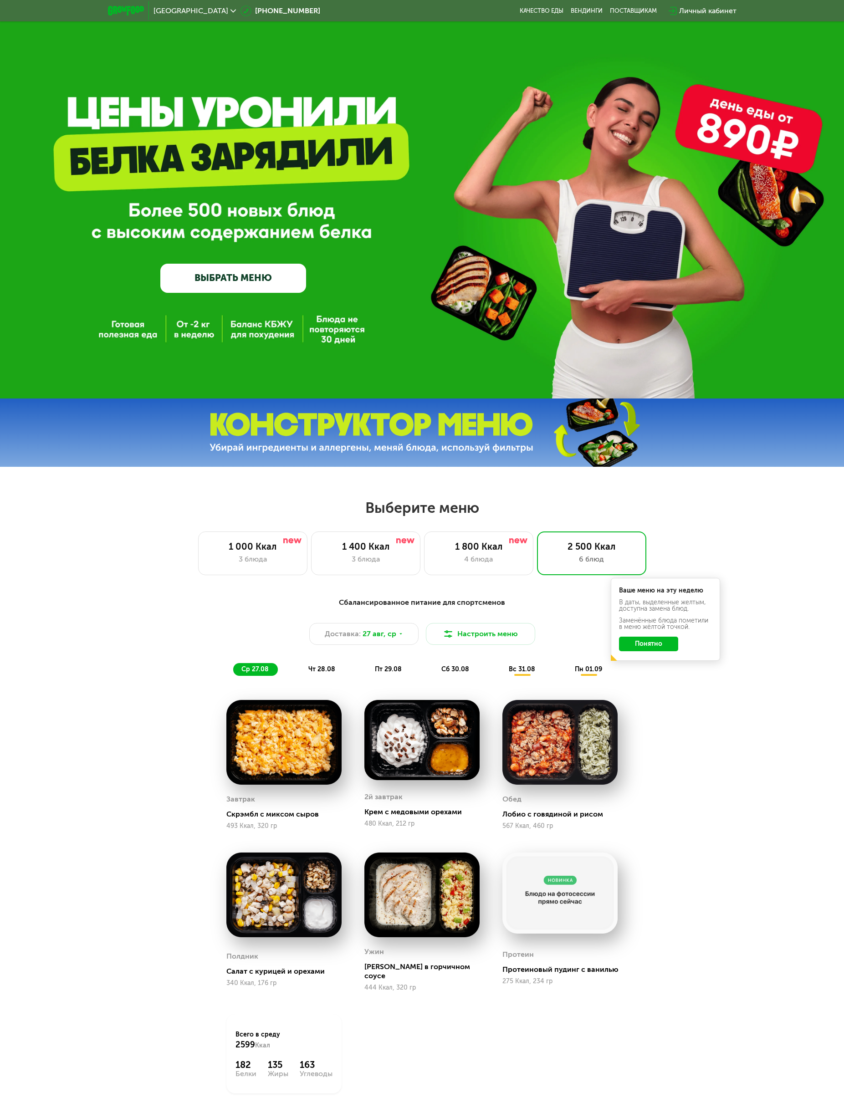
click at [740, 600] on div "Сбалансированное питание для спортсменов Доставка: 27 авг, ср Настроить меню ср…" at bounding box center [422, 870] width 844 height 570
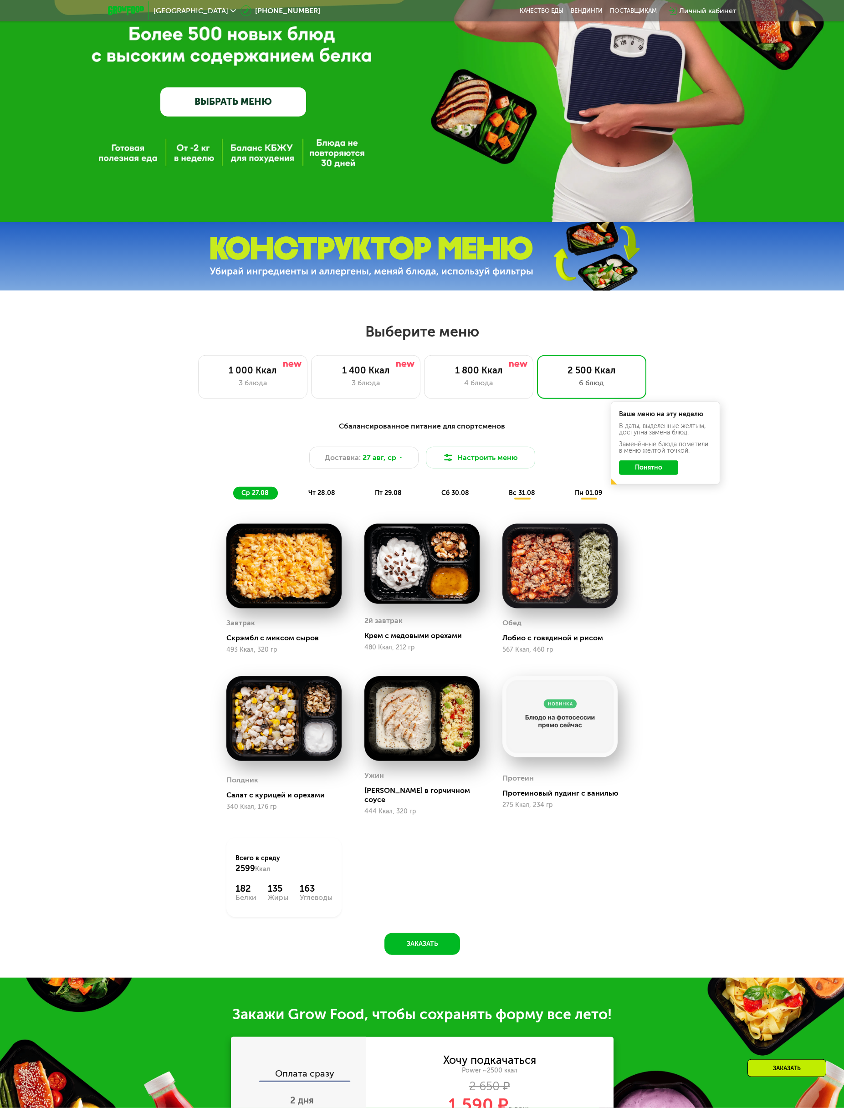
scroll to position [126, 0]
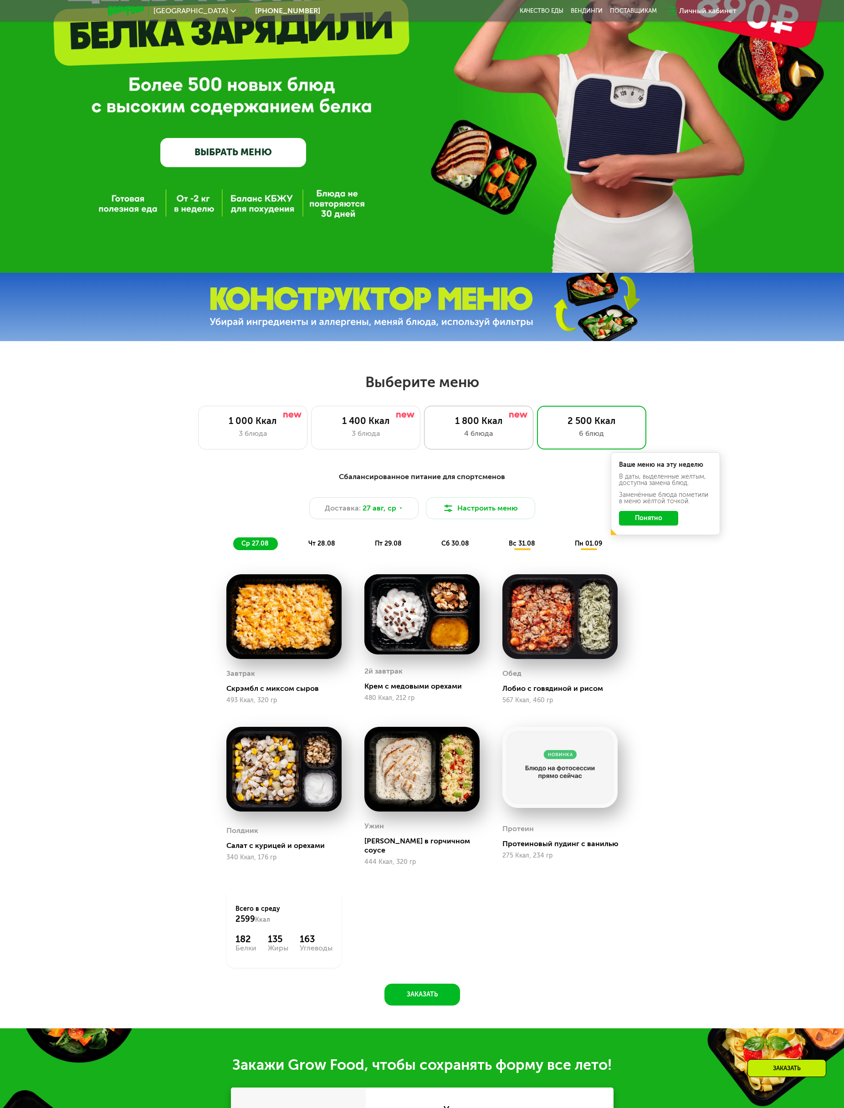
click at [537, 412] on div "1 800 Ккал 4 блюда" at bounding box center [591, 428] width 109 height 44
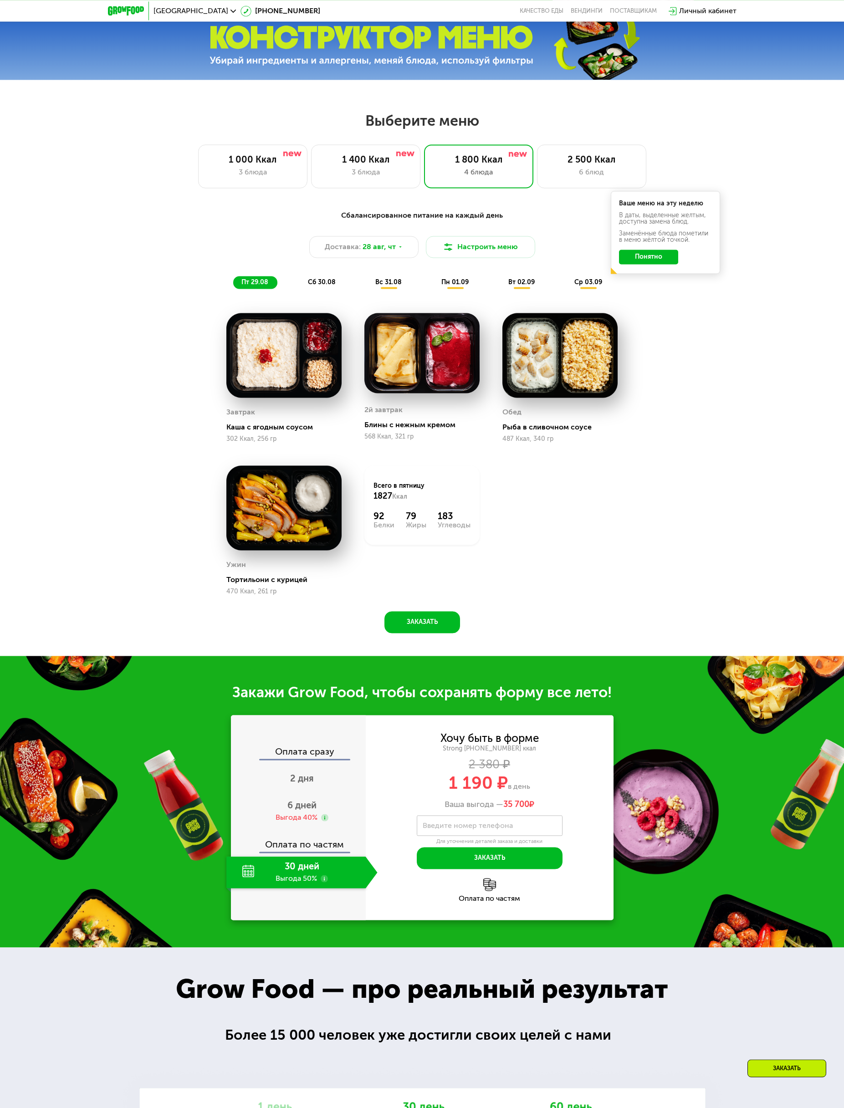
scroll to position [0, 0]
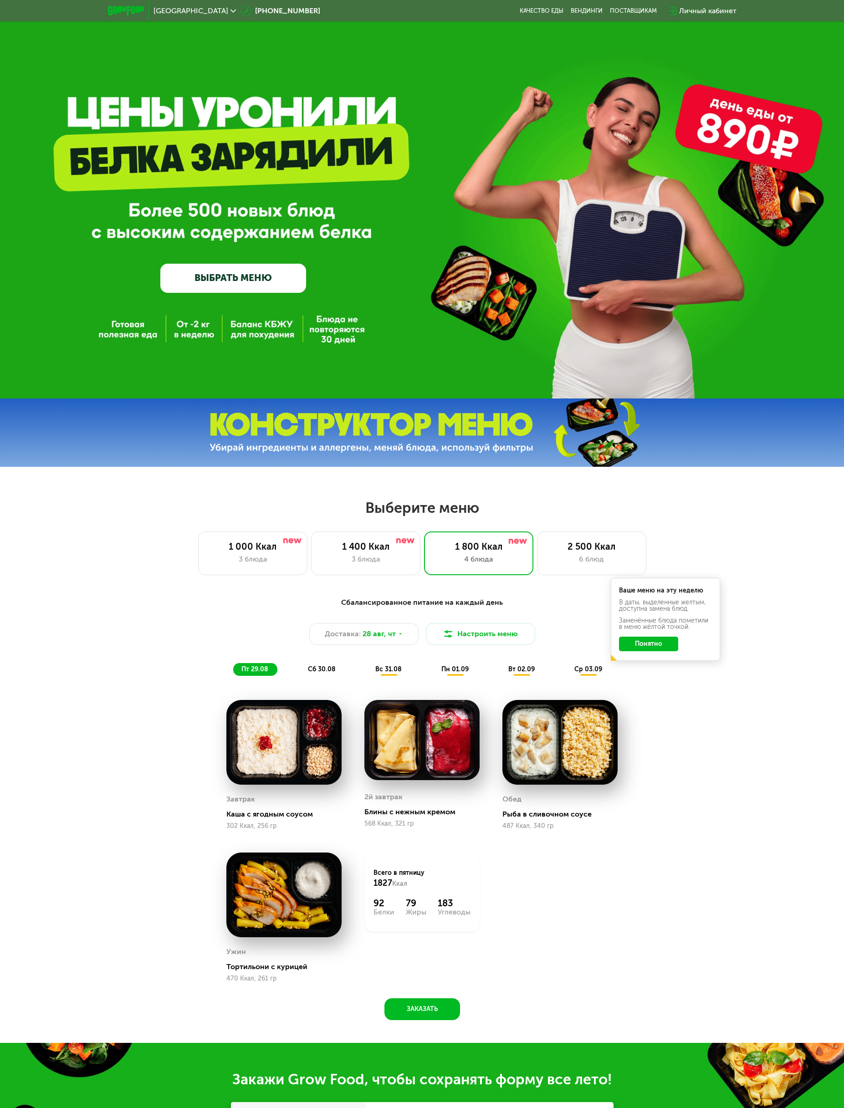
click at [733, 429] on div at bounding box center [422, 433] width 844 height 68
